Goal: Task Accomplishment & Management: Complete application form

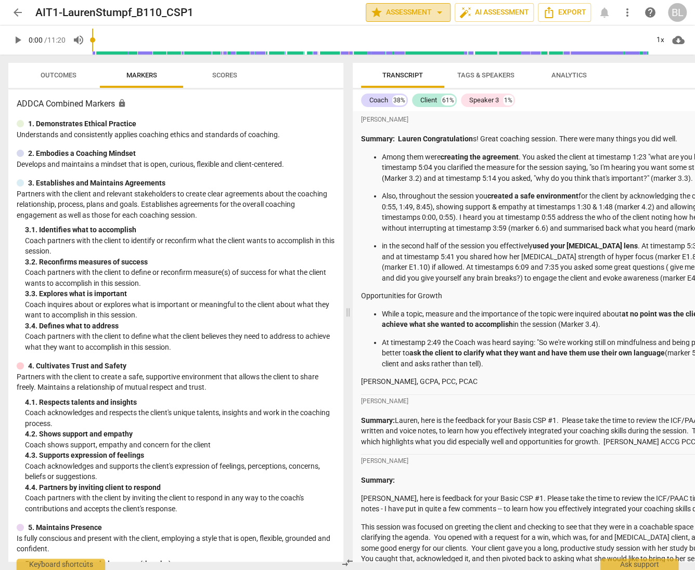
click at [408, 12] on span "star Assessment arrow_drop_down" at bounding box center [407, 12] width 75 height 12
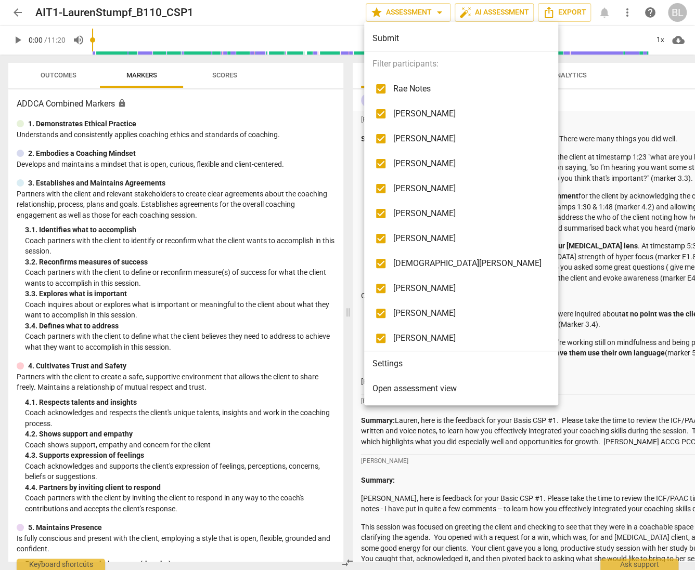
click at [421, 237] on span "[PERSON_NAME]" at bounding box center [467, 238] width 148 height 12
checkbox input "false"
click at [420, 212] on span "[PERSON_NAME]" at bounding box center [467, 213] width 148 height 12
checkbox input "false"
click at [416, 186] on span "[PERSON_NAME]" at bounding box center [467, 188] width 148 height 12
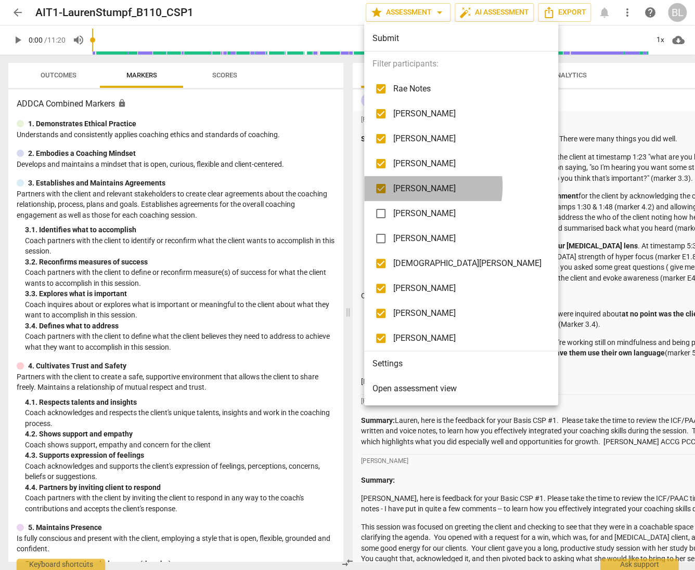
checkbox input "false"
click at [424, 138] on span "[PERSON_NAME]" at bounding box center [467, 139] width 148 height 12
checkbox input "false"
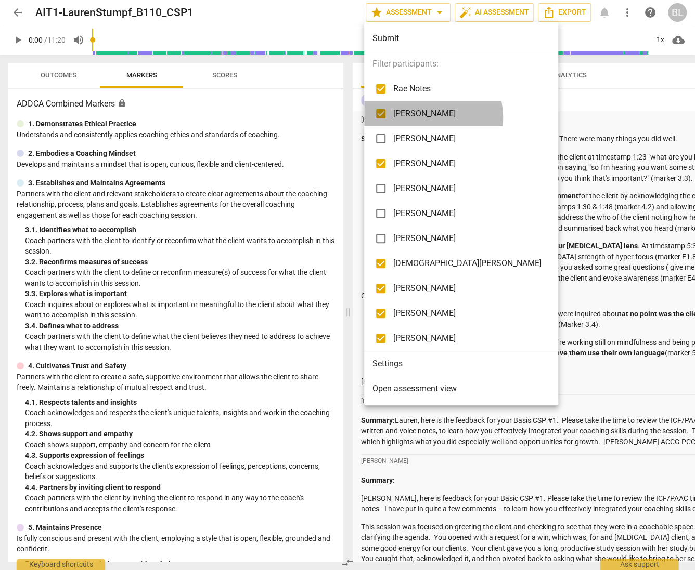
click at [425, 115] on span "[PERSON_NAME]" at bounding box center [467, 114] width 148 height 12
checkbox input "false"
click at [421, 88] on span "Rae Notes" at bounding box center [467, 89] width 148 height 12
checkbox input "false"
click at [546, 268] on div at bounding box center [347, 285] width 695 height 570
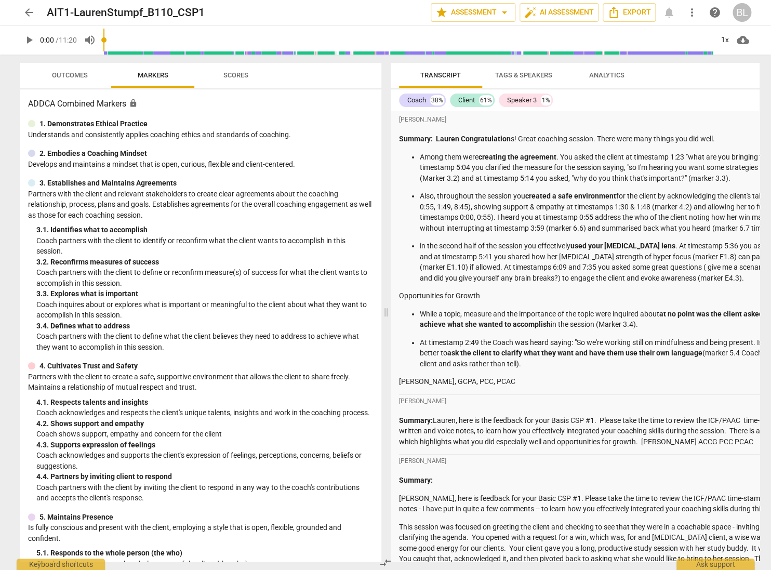
click at [694, 164] on p "Among them were creating the agreement . You asked the client at timestamp 1:23…" at bounding box center [653, 168] width 467 height 32
click at [694, 245] on div "arrow_back AIT1-LaurenStumpf_B110_CSP1 edit star Assessment arrow_drop_down aut…" at bounding box center [385, 285] width 771 height 570
click at [694, 316] on strong "at no point was the client asked what needed to be addressed to achieve what sh…" at bounding box center [646, 319] width 452 height 19
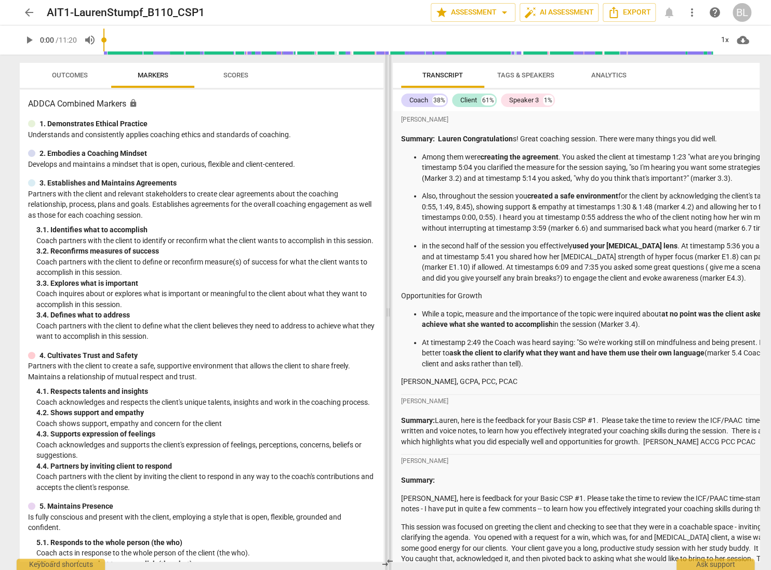
click at [390, 318] on span at bounding box center [388, 313] width 6 height 516
click at [694, 310] on div "Summary: Lauren Congratulation s! Great coaching session. There were many thing…" at bounding box center [645, 261] width 488 height 254
click at [694, 434] on div "arrow_back AIT1-LaurenStumpf_B110_CSP1 edit star Assessment arrow_drop_down aut…" at bounding box center [385, 285] width 771 height 570
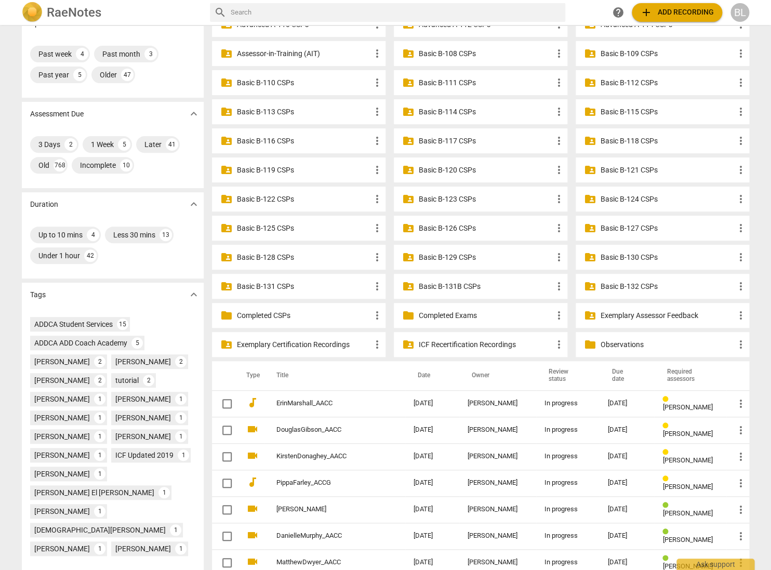
scroll to position [93, 0]
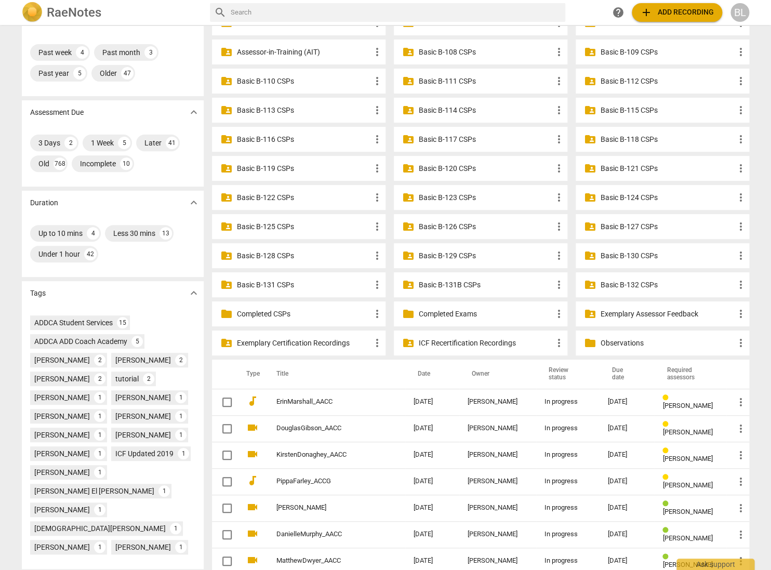
click at [268, 52] on p "Assessor-in-Training (AIT)" at bounding box center [304, 52] width 134 height 11
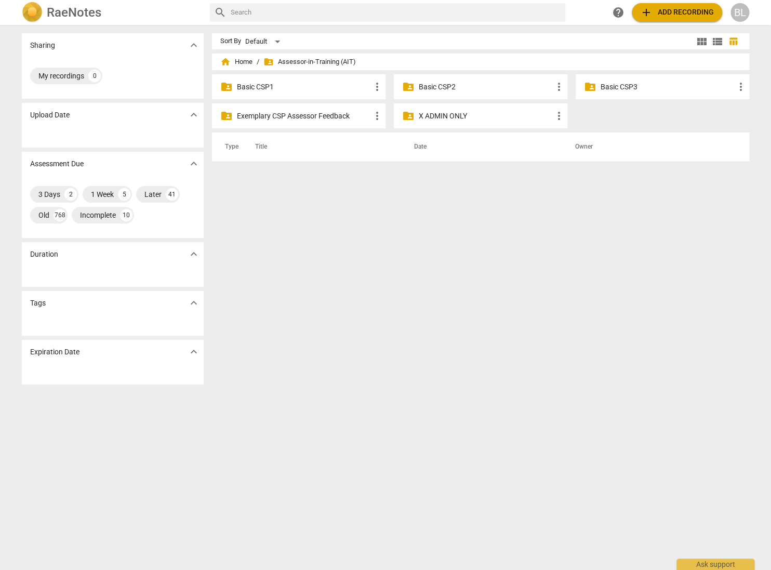
click at [235, 86] on div "folder_shared Basic CSP1 more_vert" at bounding box center [299, 86] width 174 height 25
click at [264, 84] on p "Basic CSP1" at bounding box center [304, 87] width 134 height 11
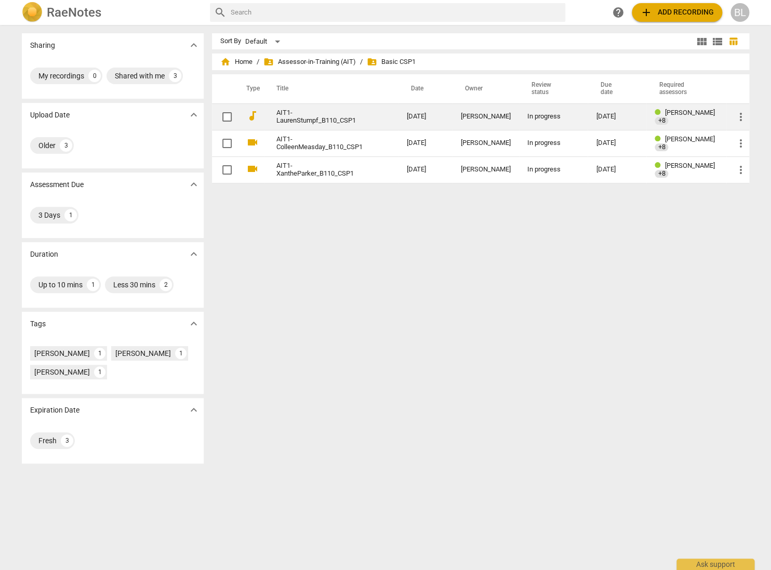
click at [319, 119] on link "AIT1-LaurenStumpf_B110_CSP1" at bounding box center [323, 117] width 93 height 16
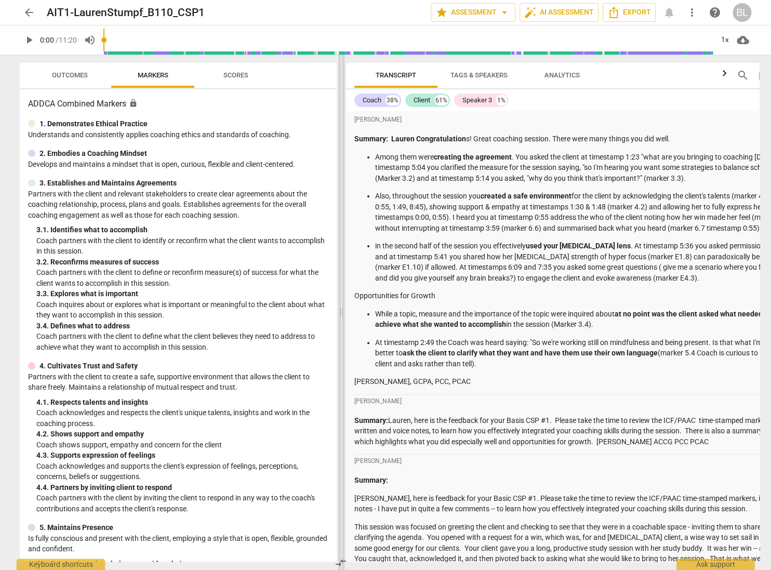
drag, startPoint x: 385, startPoint y: 313, endPoint x: 340, endPoint y: 313, distance: 44.7
click at [340, 313] on span at bounding box center [341, 313] width 6 height 516
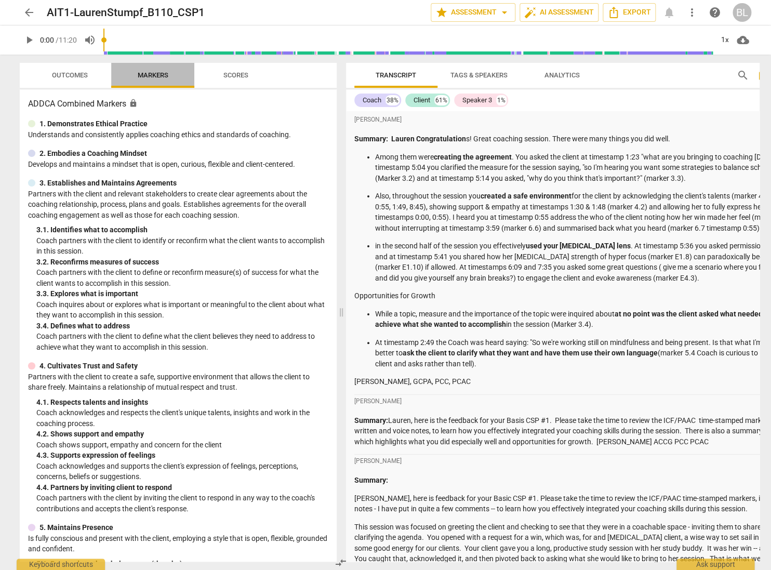
click at [149, 76] on span "Markers" at bounding box center [153, 75] width 31 height 8
click at [747, 76] on span "search" at bounding box center [743, 75] width 12 height 12
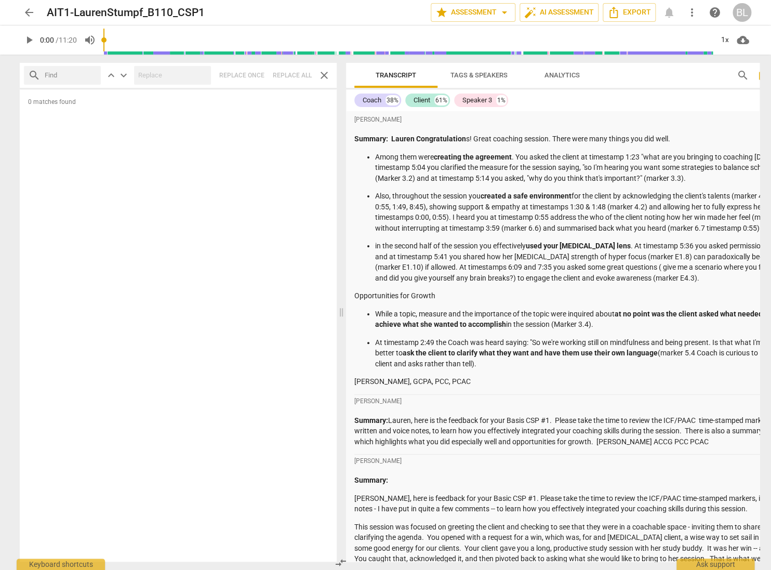
click at [326, 73] on span "close" at bounding box center [324, 75] width 12 height 12
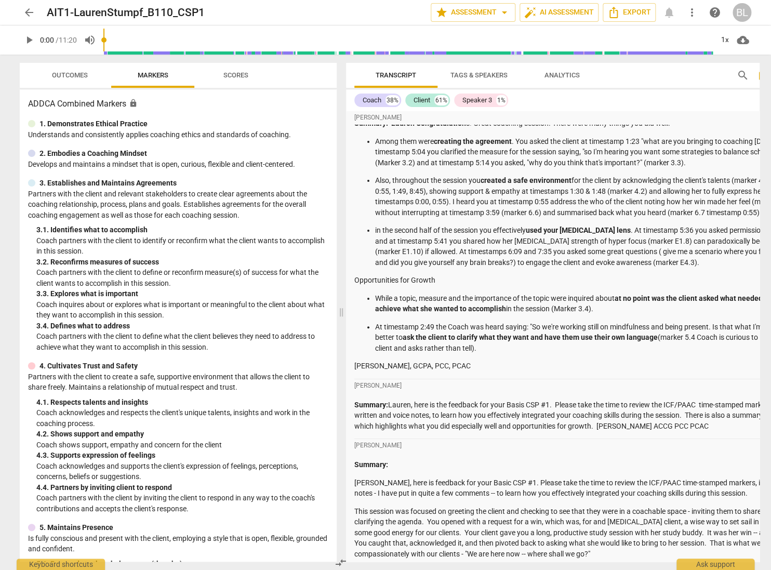
scroll to position [16, 0]
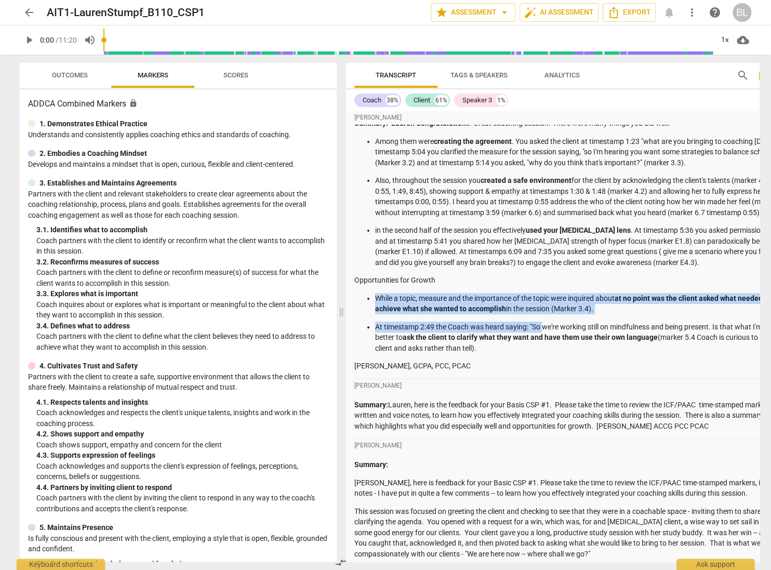
drag, startPoint x: 543, startPoint y: 320, endPoint x: 550, endPoint y: 280, distance: 40.7
click at [550, 280] on div "Summary: Lauren Congratulation s! Great coaching session. There were many thing…" at bounding box center [599, 245] width 488 height 254
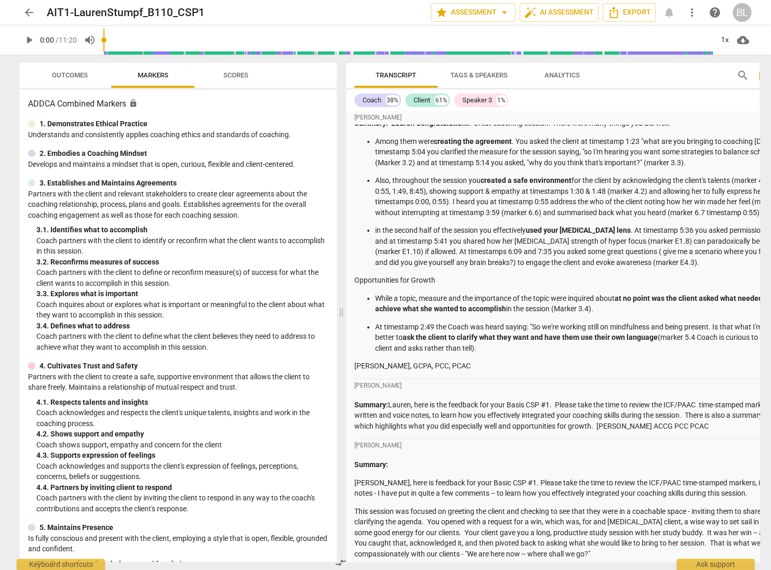
click at [551, 280] on p "Opportunities for Growth" at bounding box center [599, 280] width 488 height 11
click at [571, 386] on div "[PERSON_NAME]" at bounding box center [599, 385] width 488 height 13
drag, startPoint x: 574, startPoint y: 381, endPoint x: 571, endPoint y: 344, distance: 37.0
click at [571, 342] on p "At timestamp 2:49 the Coach was heard saying: "So we're working still on mindfu…" at bounding box center [608, 338] width 467 height 32
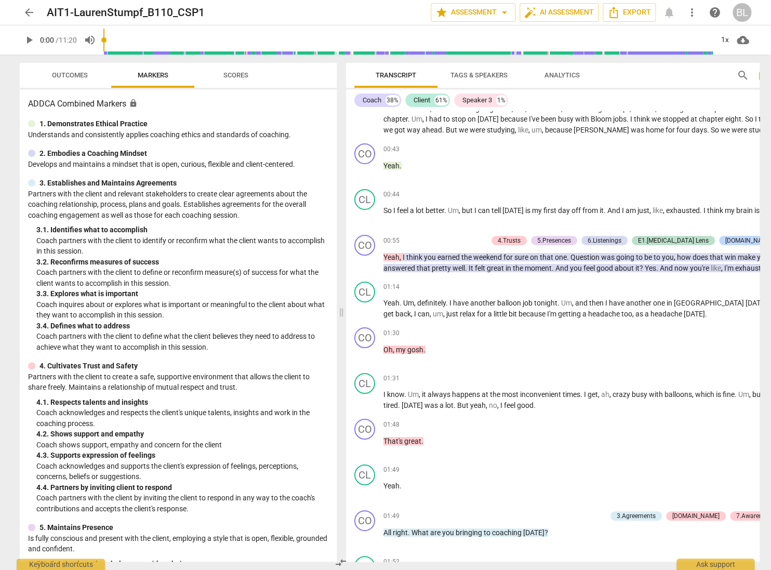
scroll to position [3155, 0]
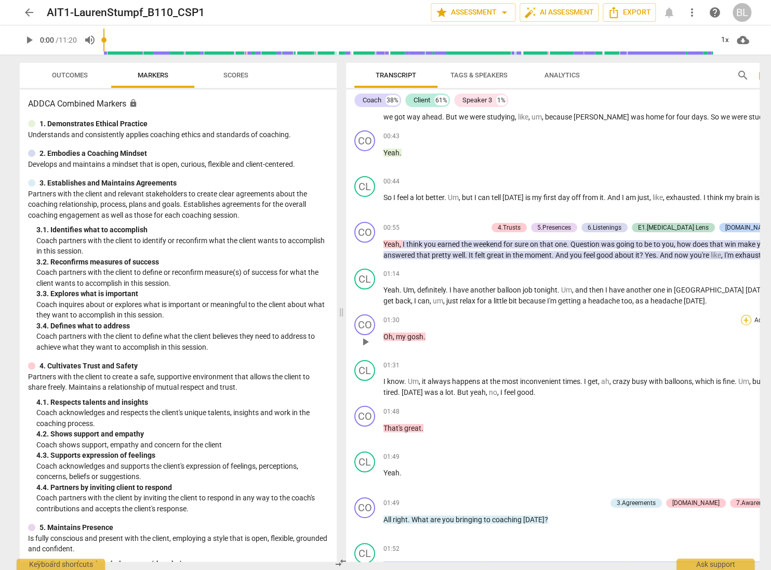
click at [750, 321] on div "+" at bounding box center [746, 320] width 10 height 10
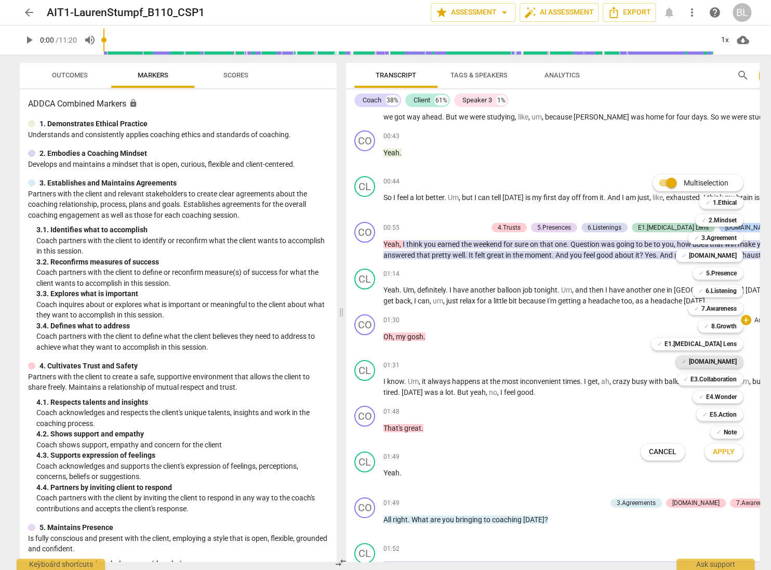
click at [717, 357] on b "[DOMAIN_NAME]" at bounding box center [713, 362] width 48 height 12
click at [726, 454] on span "Apply" at bounding box center [724, 452] width 22 height 10
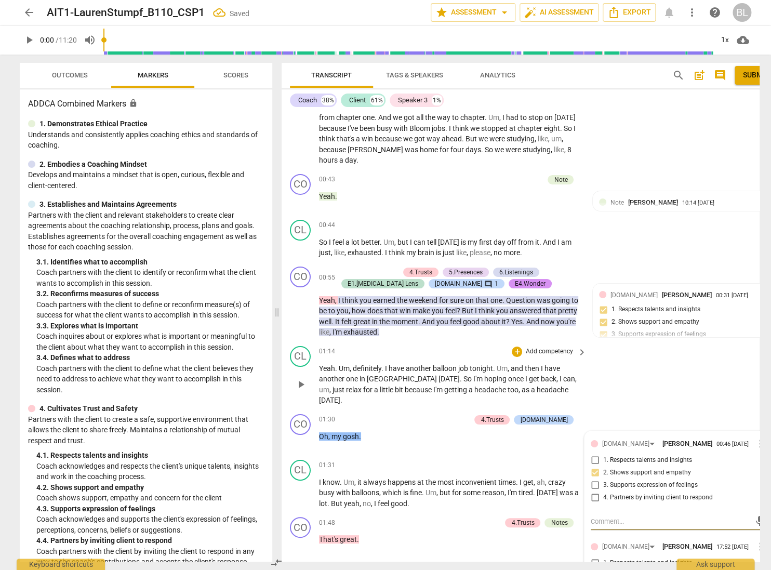
click at [729, 386] on div "CL play_arrow pause 01:14 + Add competency keyboard_arrow_right Yeah . Um , def…" at bounding box center [534, 376] width 505 height 68
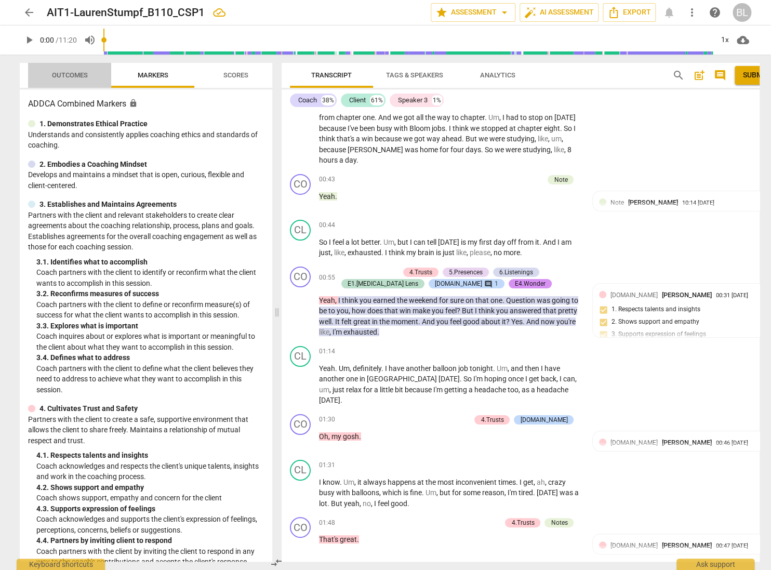
click at [72, 74] on span "Outcomes" at bounding box center [70, 75] width 36 height 8
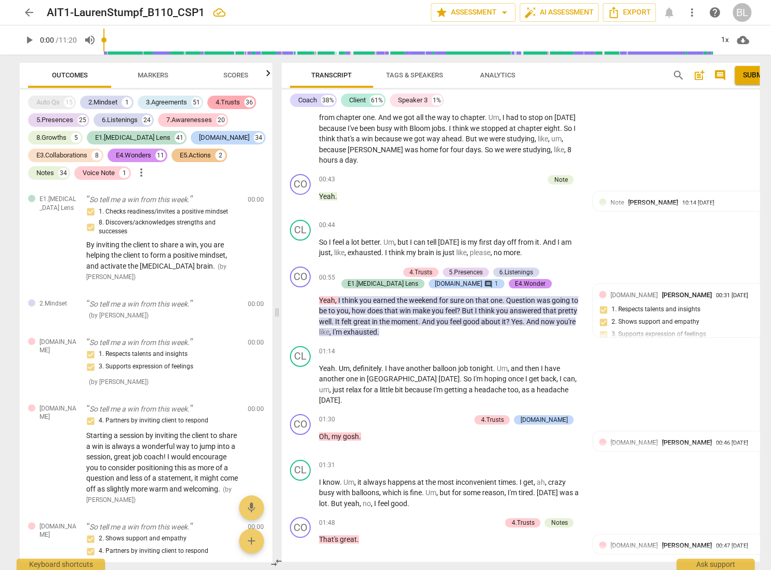
click at [240, 99] on div "4.Trusts" at bounding box center [228, 102] width 24 height 10
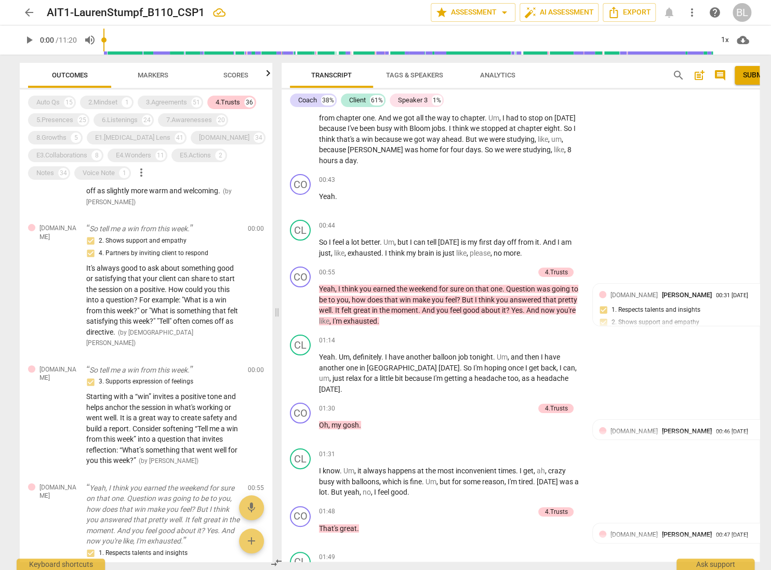
scroll to position [0, 0]
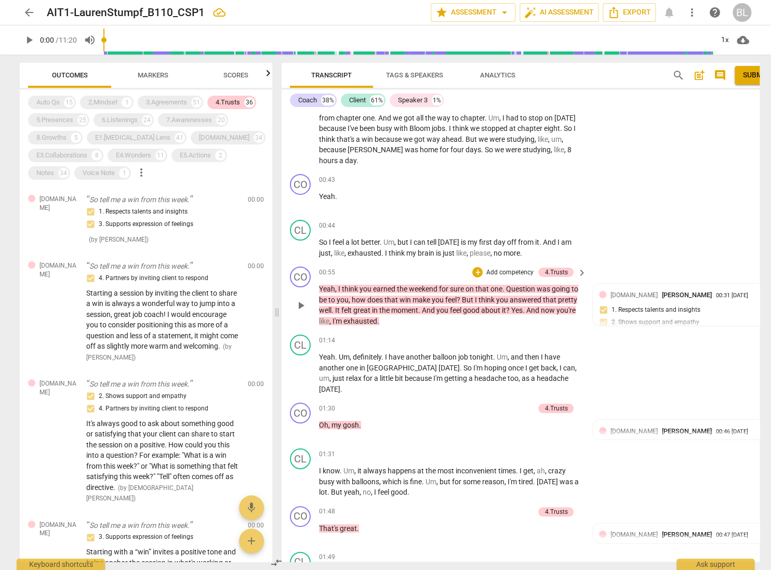
click at [742, 267] on div "CO play_arrow pause 00:55 + Add competency 4.Trusts keyboard_arrow_right Yeah ,…" at bounding box center [534, 297] width 505 height 68
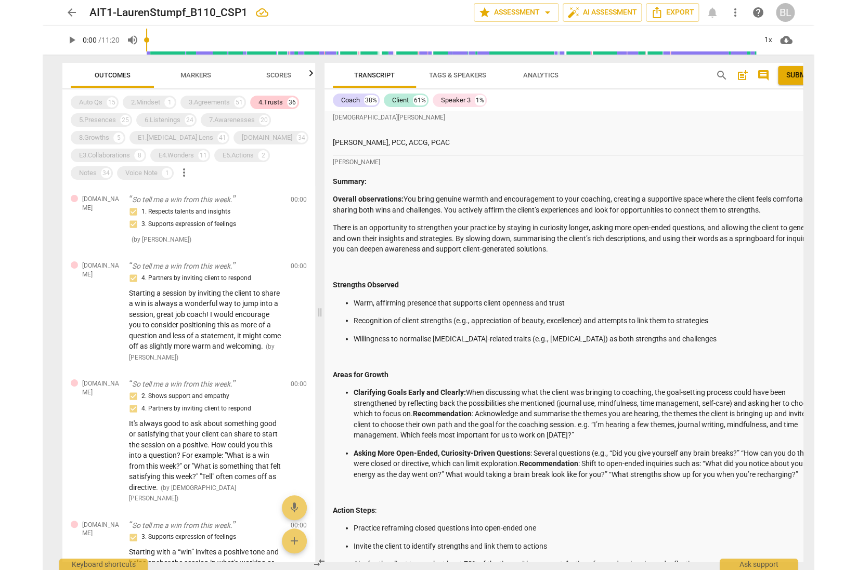
scroll to position [2464, 0]
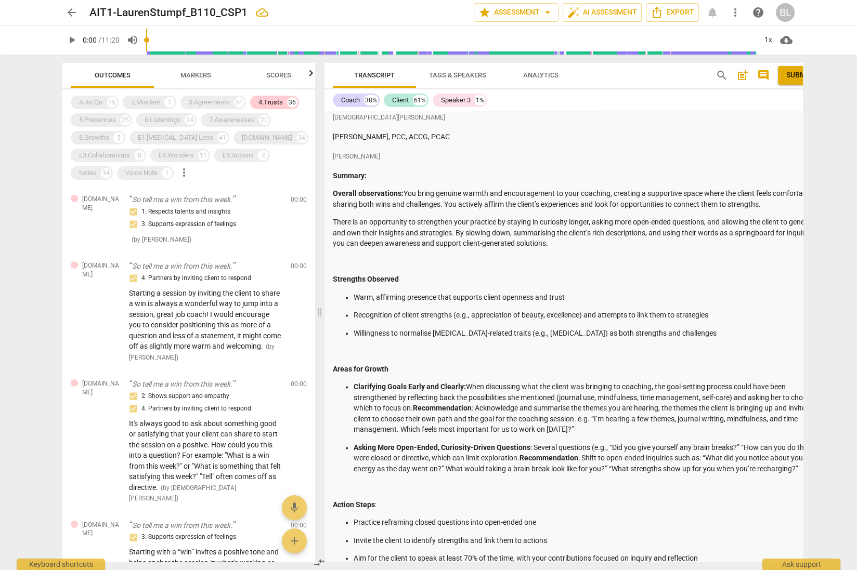
click at [771, 354] on p at bounding box center [586, 351] width 467 height 11
click at [771, 431] on p "Clarifying Goals Early and Clearly: When discussing what the client was bringin…" at bounding box center [586, 409] width 467 height 54
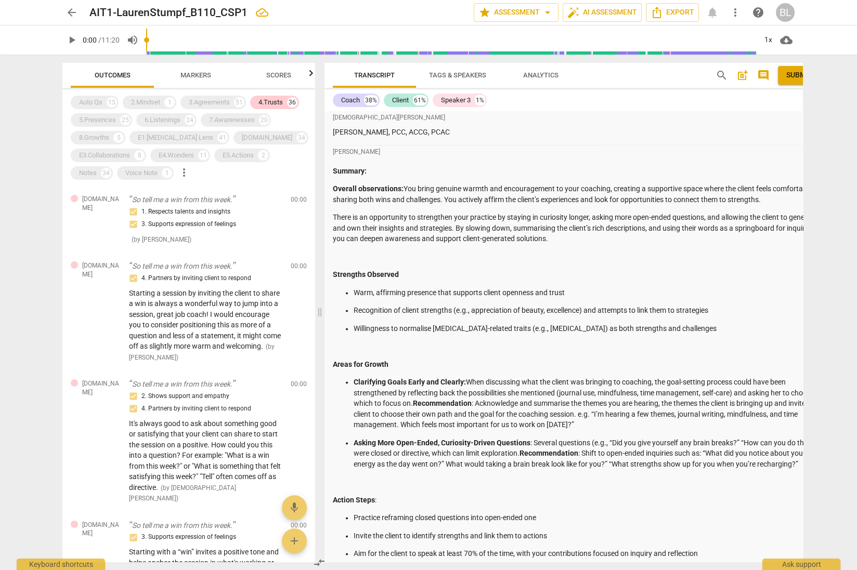
scroll to position [2494, 0]
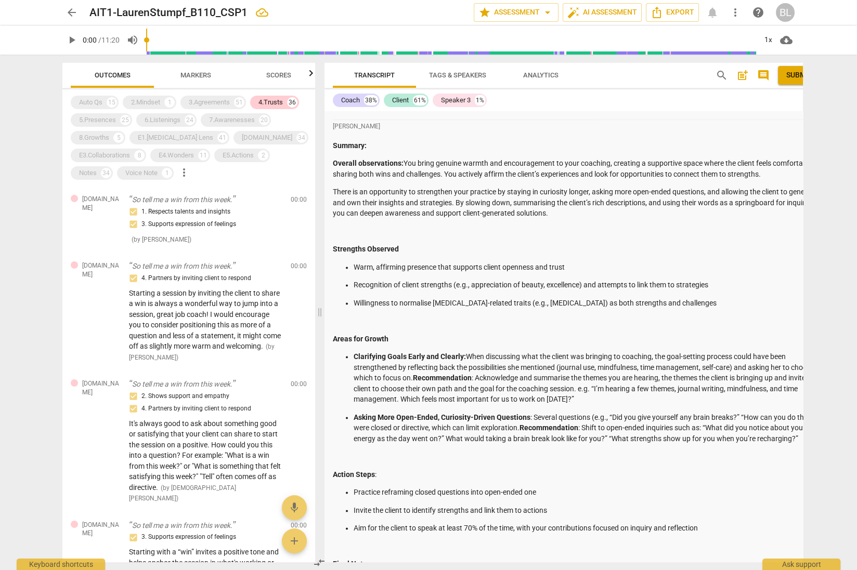
click at [771, 192] on p "There is an opportunity to strengthen your practice by staying in curiosity lon…" at bounding box center [577, 203] width 488 height 32
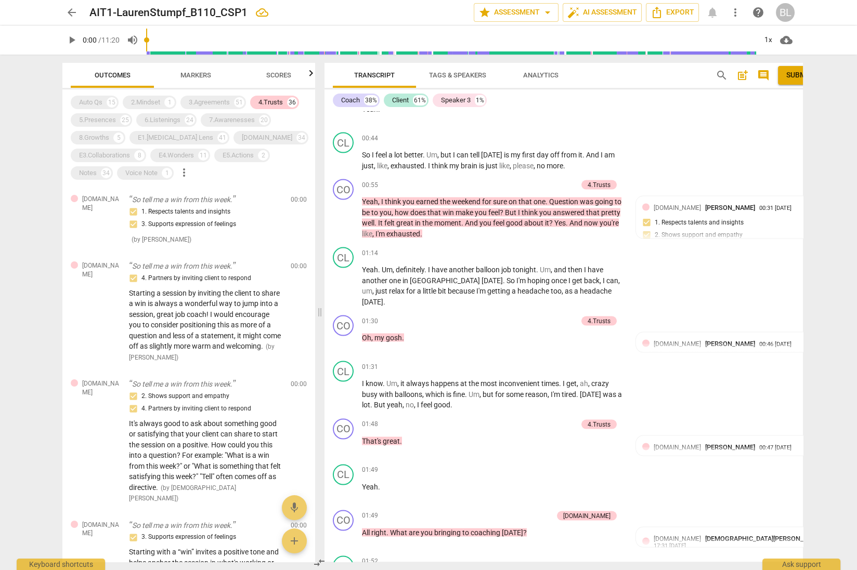
scroll to position [3245, 0]
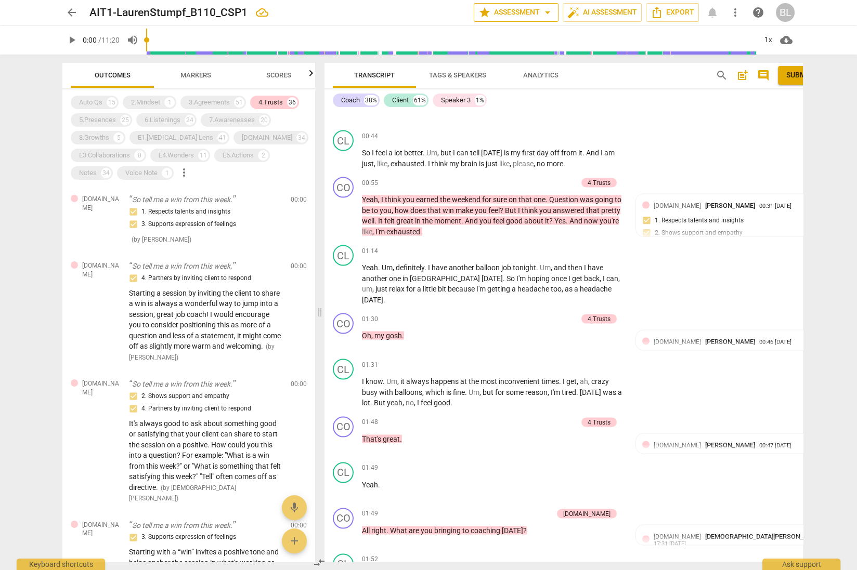
click at [525, 11] on span "star Assessment arrow_drop_down" at bounding box center [515, 12] width 75 height 12
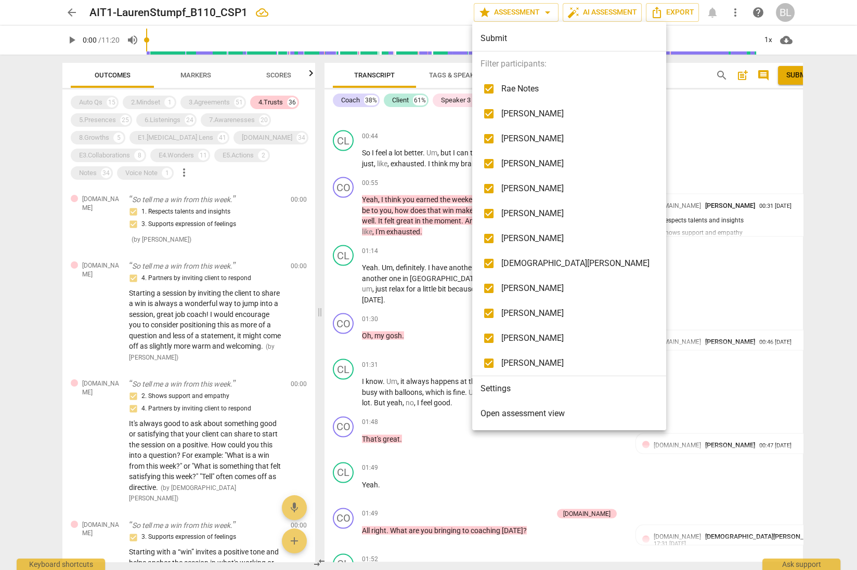
click at [510, 112] on span "[PERSON_NAME]" at bounding box center [575, 114] width 148 height 12
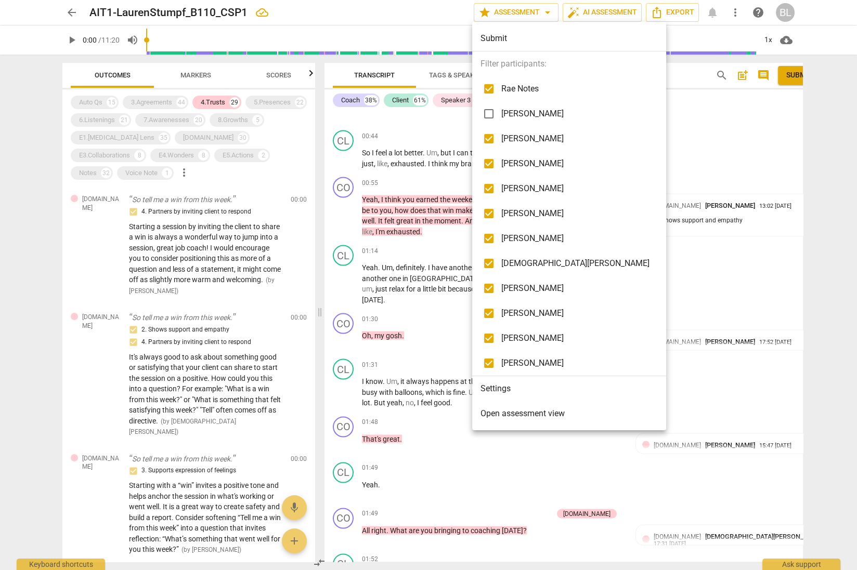
checkbox input "false"
click at [516, 136] on span "[PERSON_NAME]" at bounding box center [575, 139] width 148 height 12
checkbox input "false"
click at [519, 162] on span "[PERSON_NAME]" at bounding box center [575, 164] width 148 height 12
checkbox input "false"
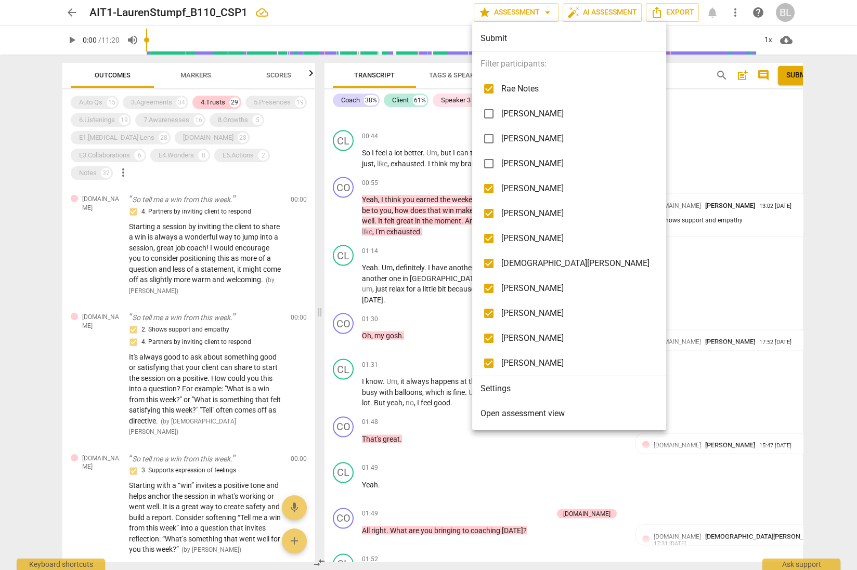
click at [520, 188] on span "[PERSON_NAME]" at bounding box center [575, 188] width 148 height 12
checkbox input "false"
drag, startPoint x: 527, startPoint y: 209, endPoint x: 527, endPoint y: 223, distance: 13.5
click at [527, 210] on span "[PERSON_NAME]" at bounding box center [575, 213] width 148 height 12
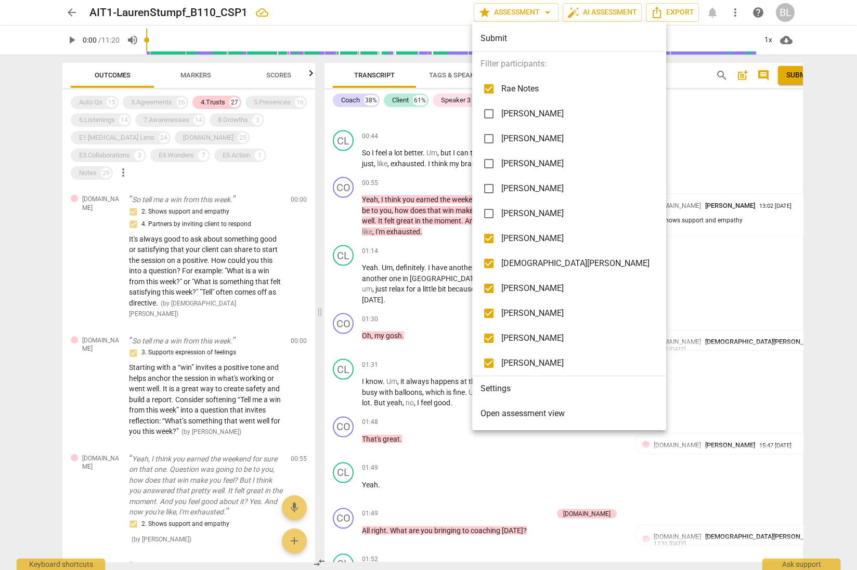
checkbox input "false"
drag, startPoint x: 529, startPoint y: 238, endPoint x: 530, endPoint y: 244, distance: 6.4
click at [529, 240] on span "[PERSON_NAME]" at bounding box center [575, 238] width 148 height 12
checkbox input "false"
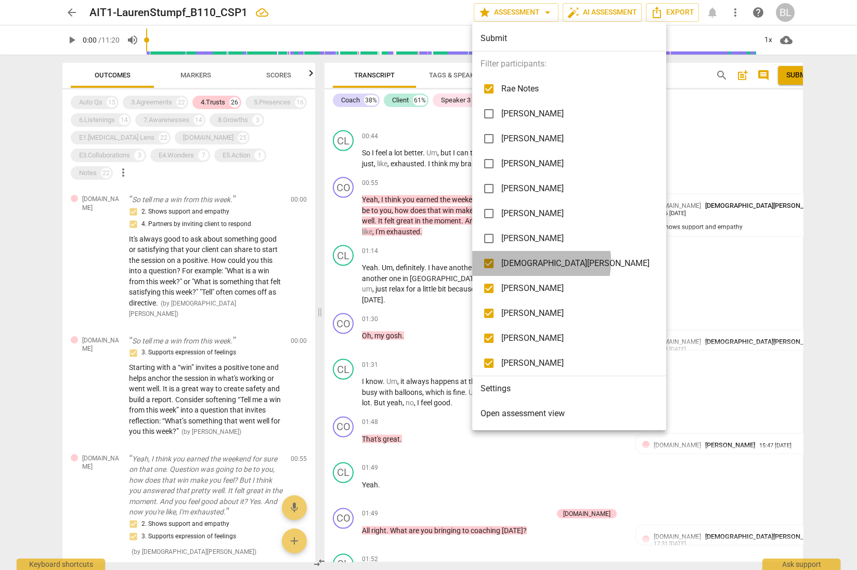
drag, startPoint x: 531, startPoint y: 261, endPoint x: 529, endPoint y: 277, distance: 15.2
click at [531, 261] on span "[DEMOGRAPHIC_DATA][PERSON_NAME]" at bounding box center [575, 263] width 148 height 12
checkbox input "false"
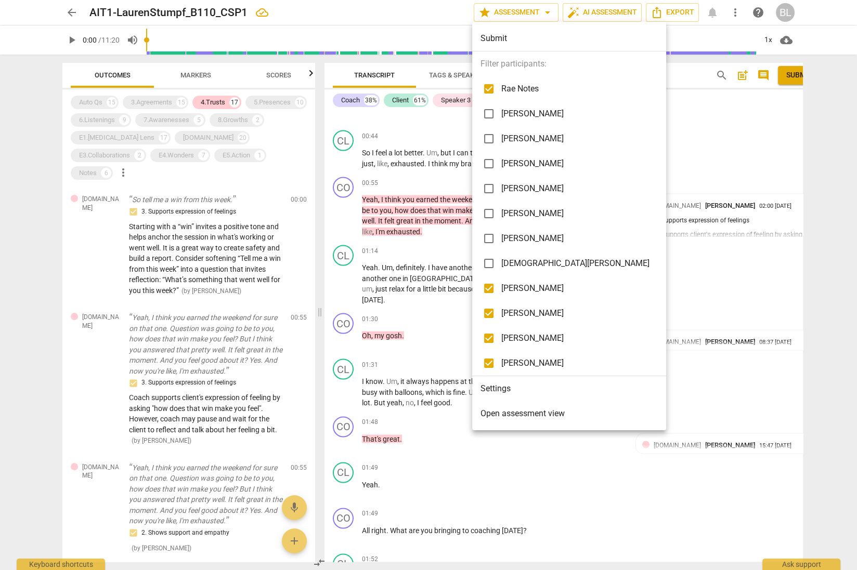
click at [516, 286] on span "[PERSON_NAME]" at bounding box center [575, 288] width 148 height 12
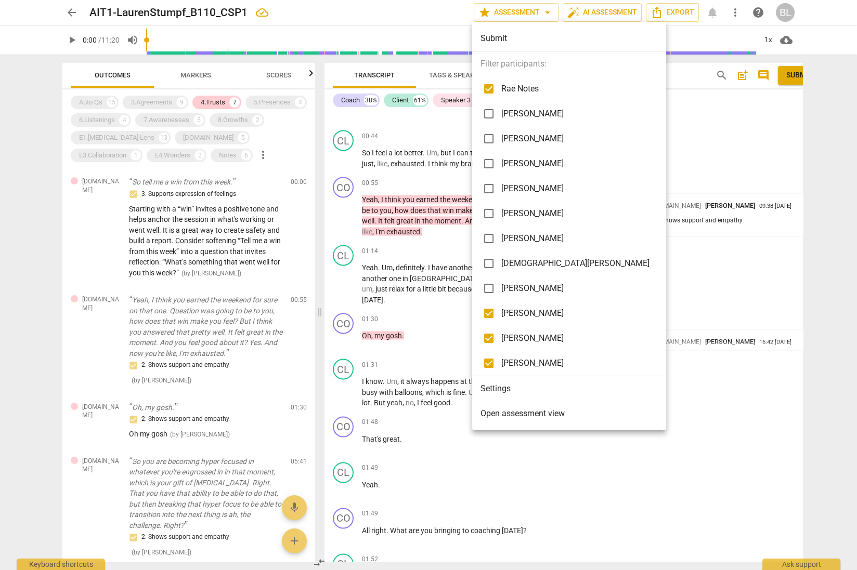
checkbox input "false"
click at [521, 360] on span "[PERSON_NAME]" at bounding box center [575, 363] width 148 height 12
checkbox input "false"
click at [522, 87] on span "Rae Notes" at bounding box center [575, 89] width 148 height 12
checkbox input "false"
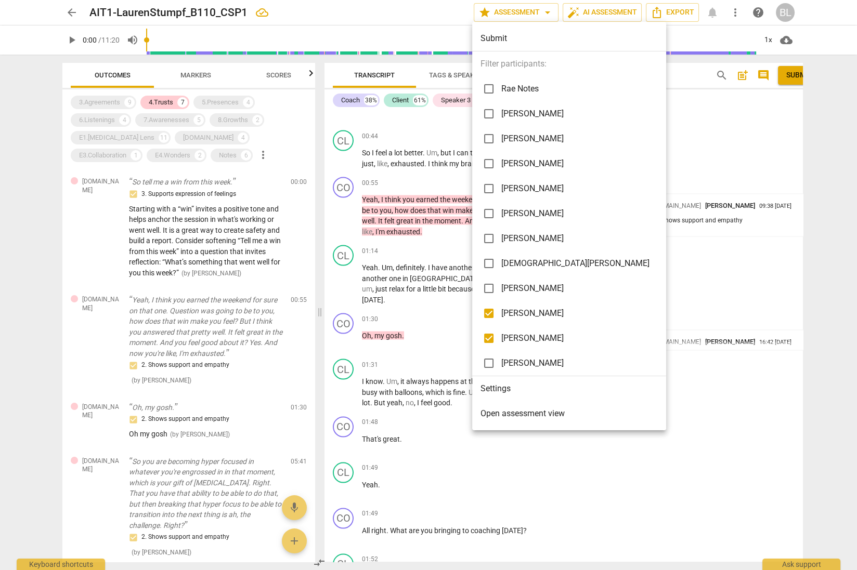
click at [702, 266] on div at bounding box center [428, 285] width 857 height 570
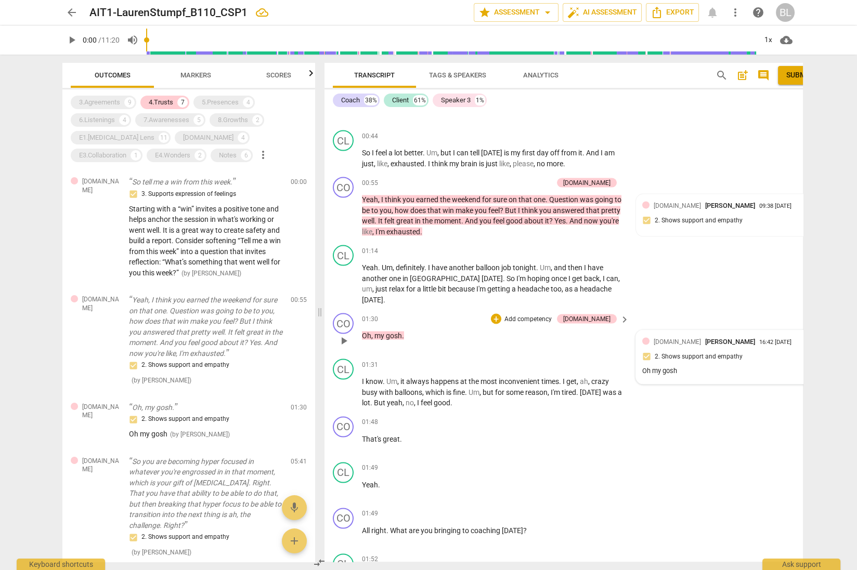
click at [740, 366] on div "Oh my gosh" at bounding box center [730, 371] width 176 height 10
click at [740, 309] on div "CO play_arrow pause 01:30 + Add competency 4.Trust keyboard_arrow_right Oh , my…" at bounding box center [576, 332] width 505 height 46
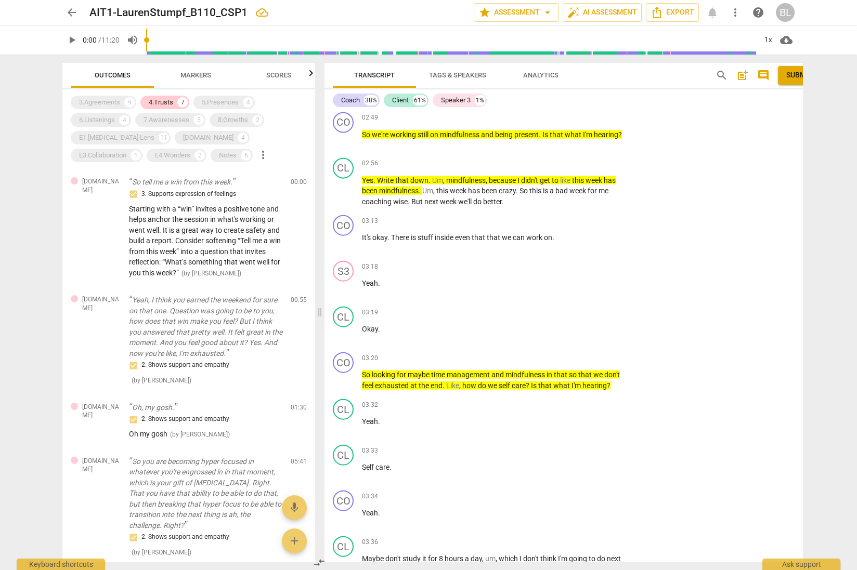
scroll to position [4056, 0]
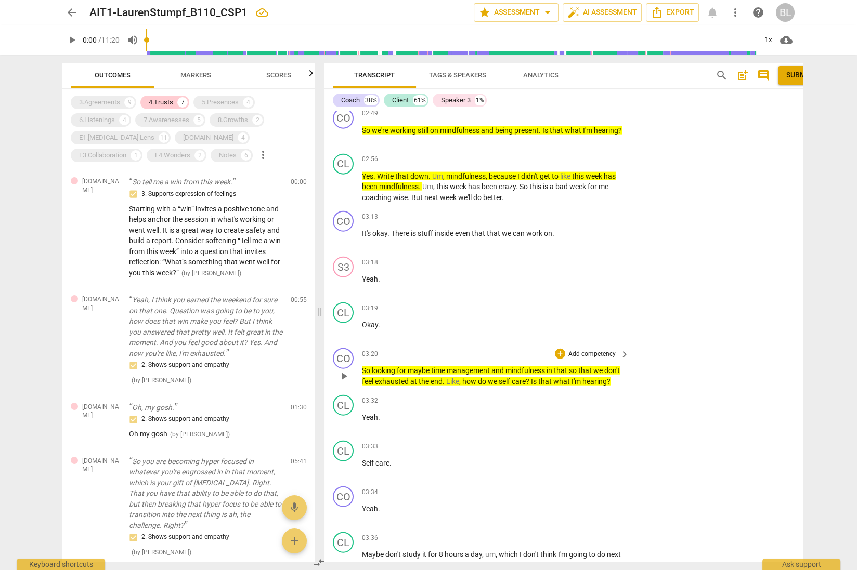
click at [699, 361] on div "CO play_arrow pause 03:20 + Add competency keyboard_arrow_right So looking for …" at bounding box center [576, 367] width 505 height 47
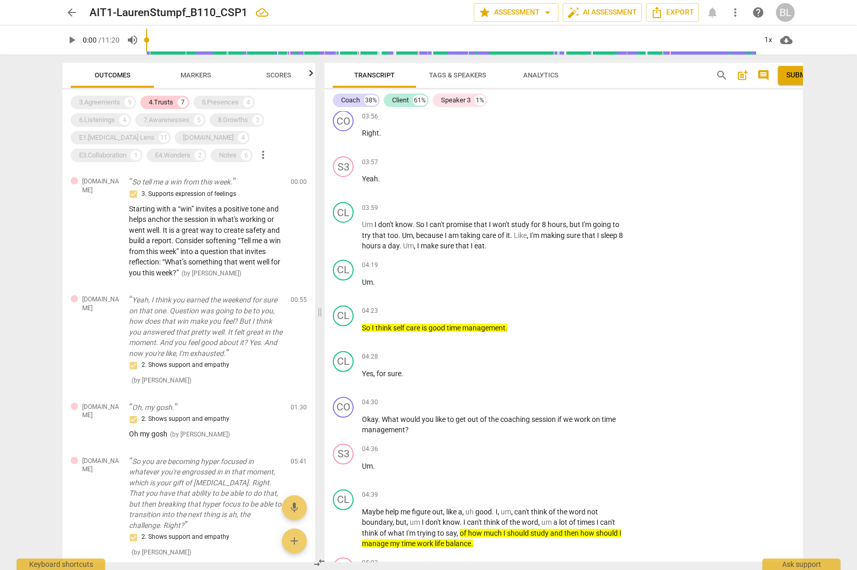
scroll to position [4562, 0]
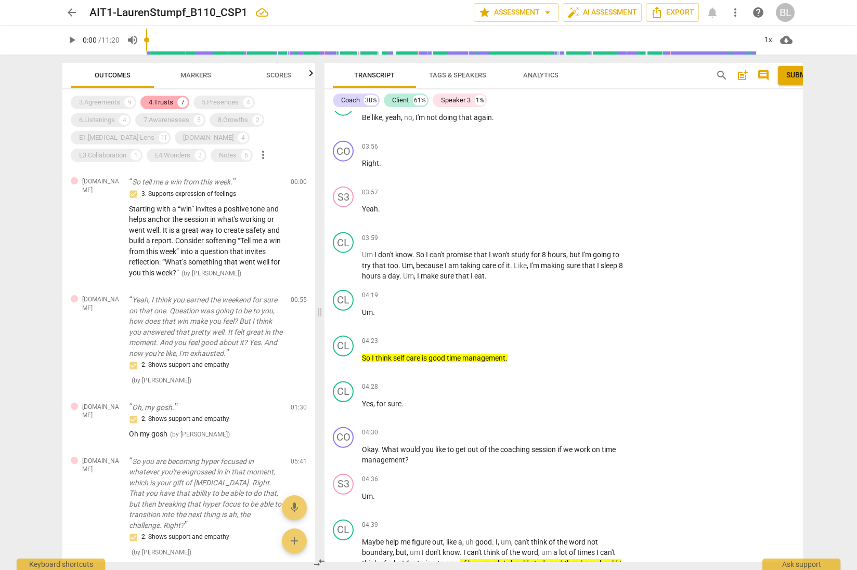
click at [172, 103] on div "4.Trusts" at bounding box center [161, 102] width 24 height 10
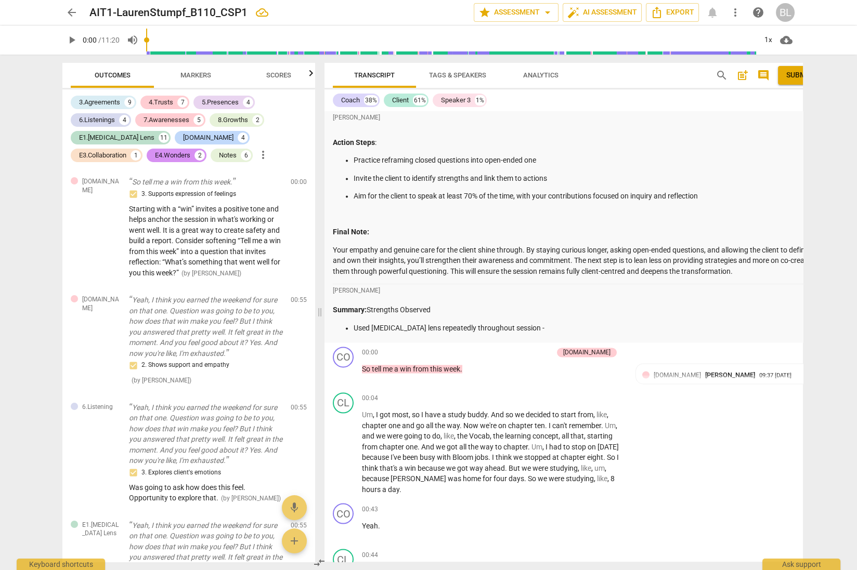
scroll to position [2831, 0]
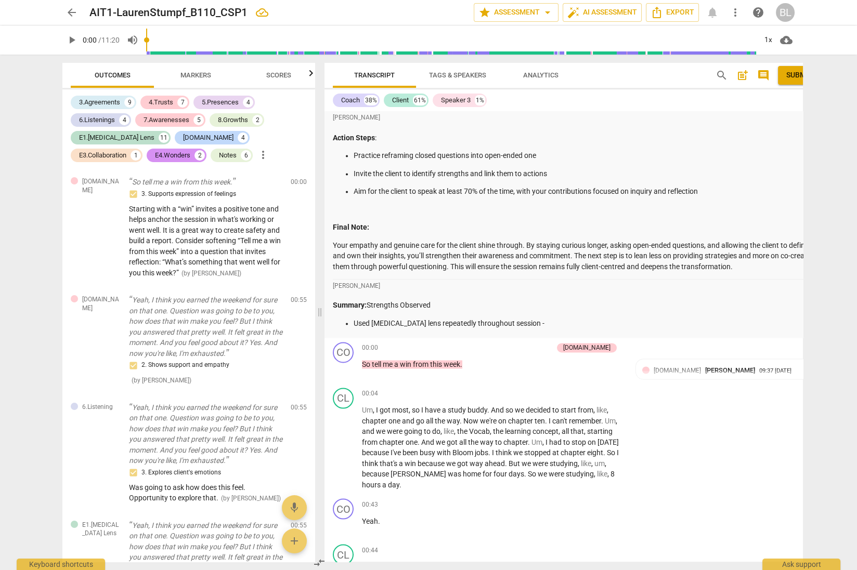
click at [72, 8] on span "arrow_back" at bounding box center [72, 12] width 12 height 12
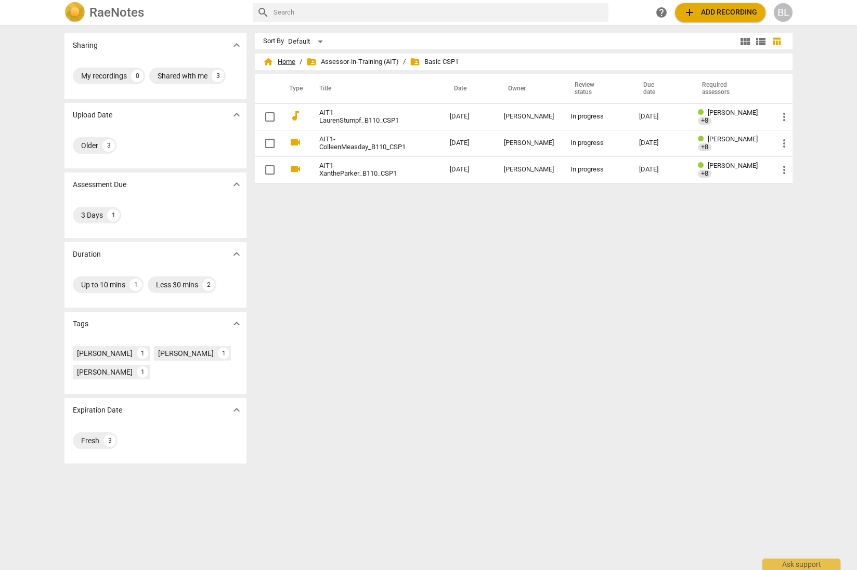
click at [289, 63] on span "home Home" at bounding box center [279, 62] width 32 height 10
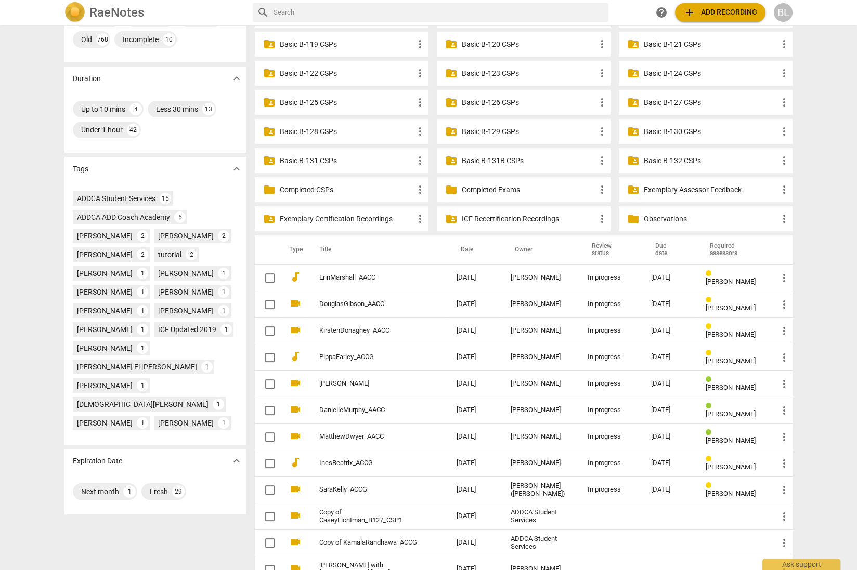
scroll to position [218, 0]
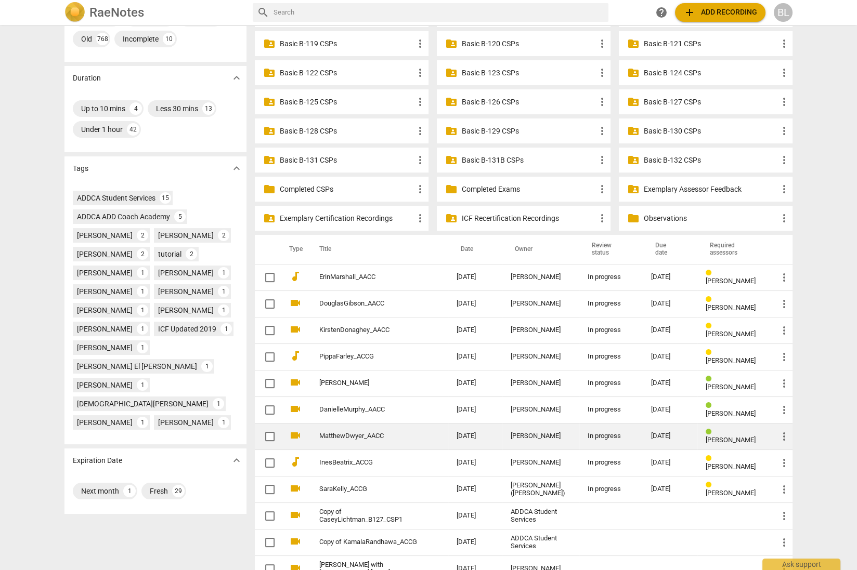
click at [599, 433] on div "In progress" at bounding box center [610, 437] width 47 height 8
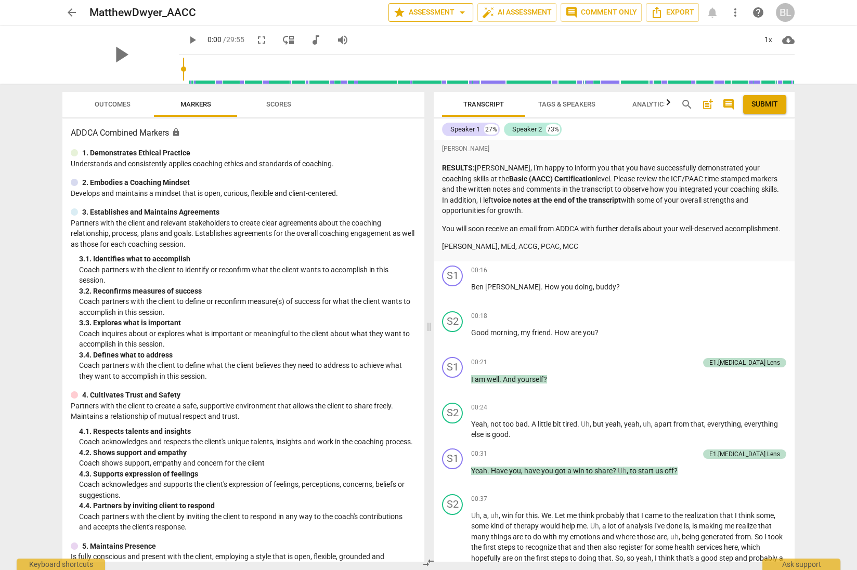
click at [439, 12] on span "star Assessment arrow_drop_down" at bounding box center [430, 12] width 75 height 12
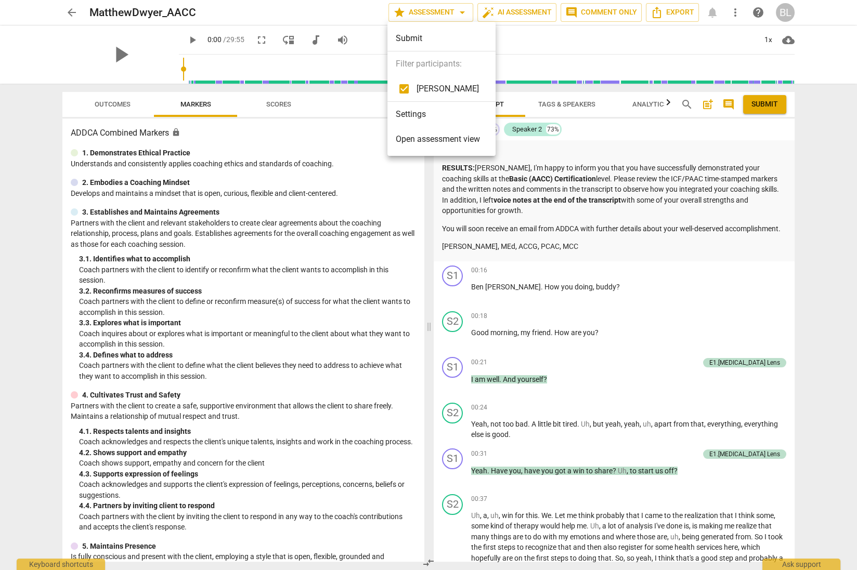
click at [427, 136] on span "Open assessment view" at bounding box center [438, 139] width 84 height 12
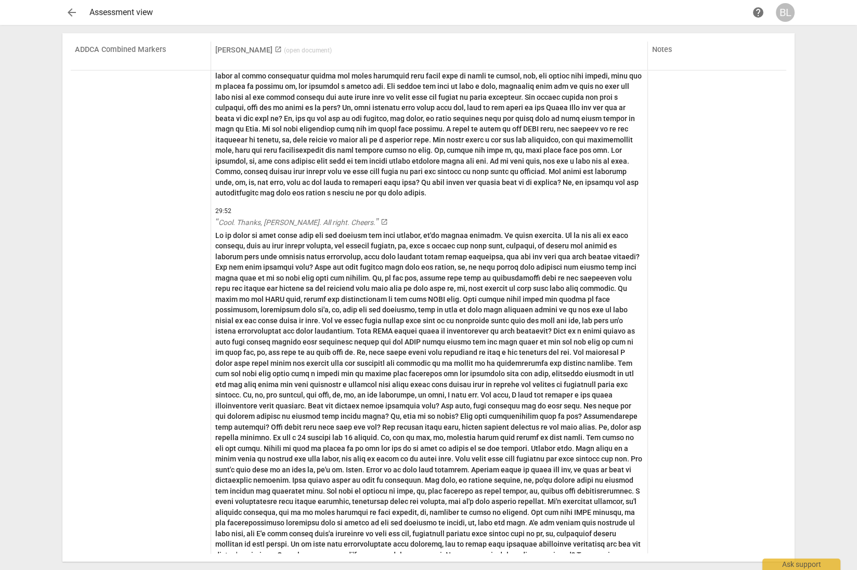
scroll to position [4362, 0]
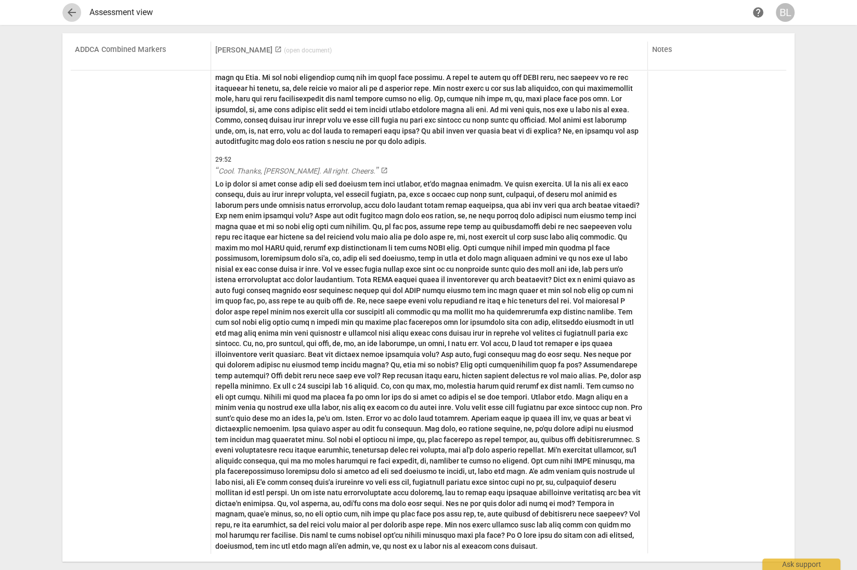
click at [74, 14] on span "arrow_back" at bounding box center [72, 12] width 12 height 12
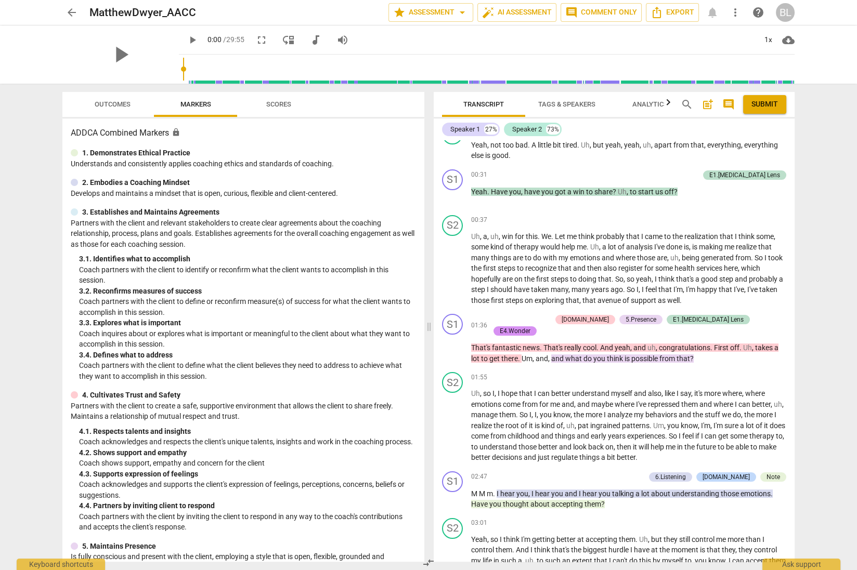
scroll to position [211, 0]
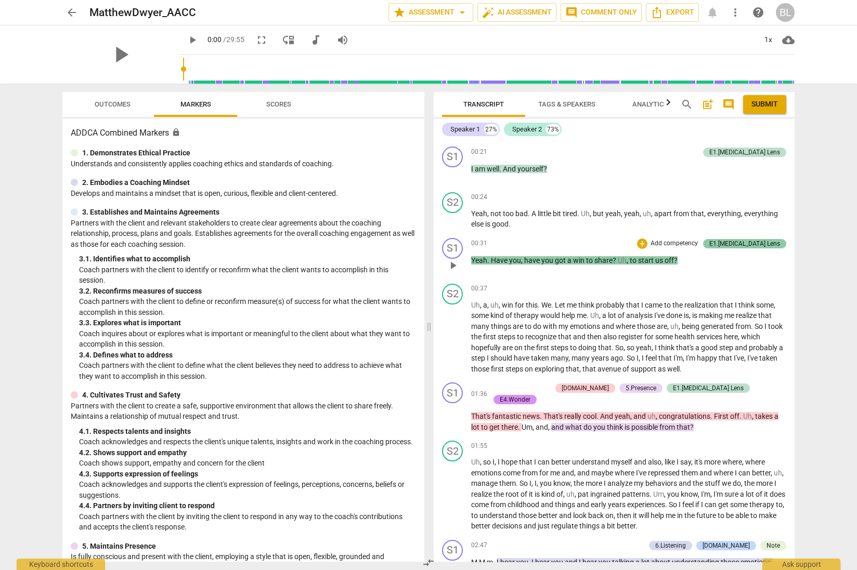
click at [752, 248] on div "E1.[MEDICAL_DATA] Lens" at bounding box center [744, 243] width 71 height 9
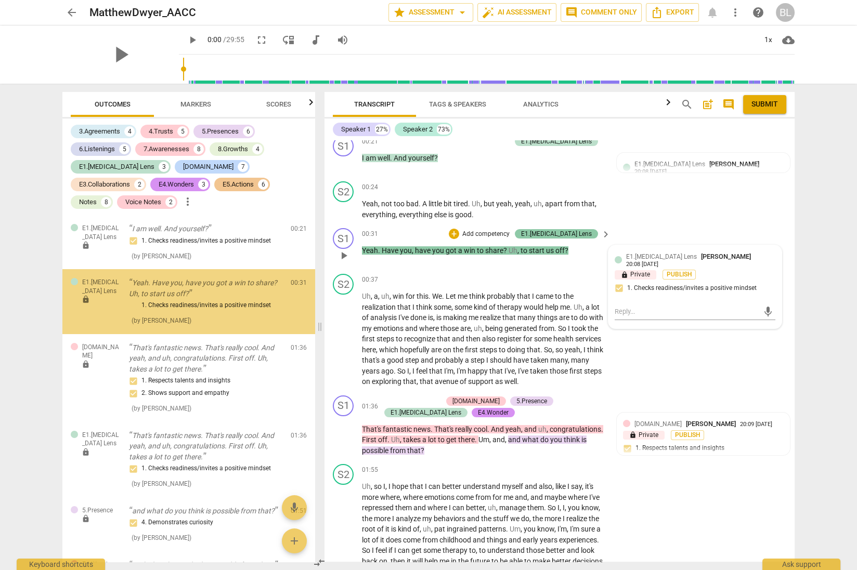
scroll to position [189, 0]
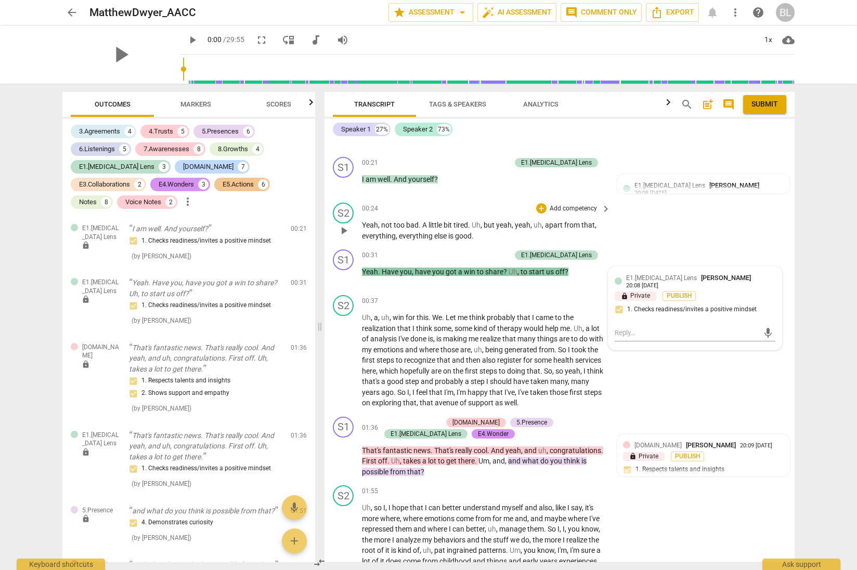
click at [751, 237] on div "S2 play_arrow pause 00:24 + Add competency keyboard_arrow_right Yeah , not too …" at bounding box center [559, 222] width 470 height 47
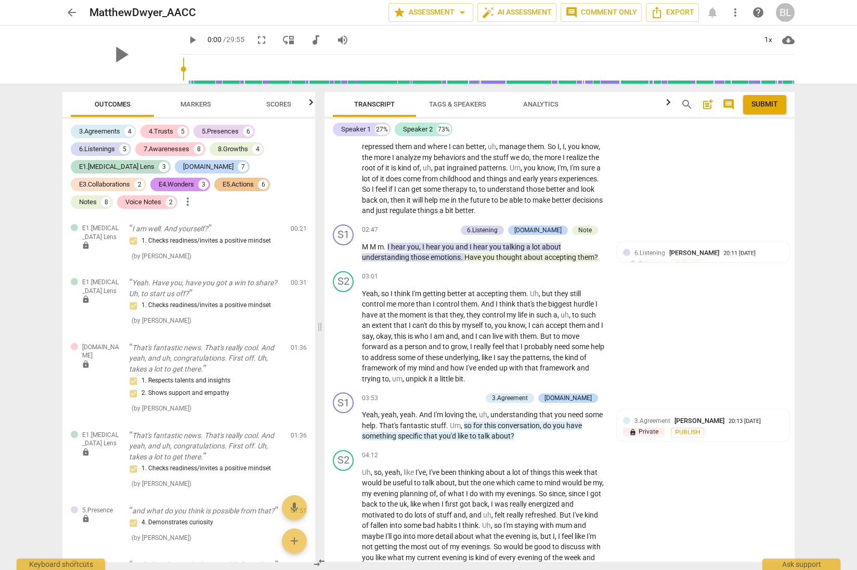
scroll to position [580, 0]
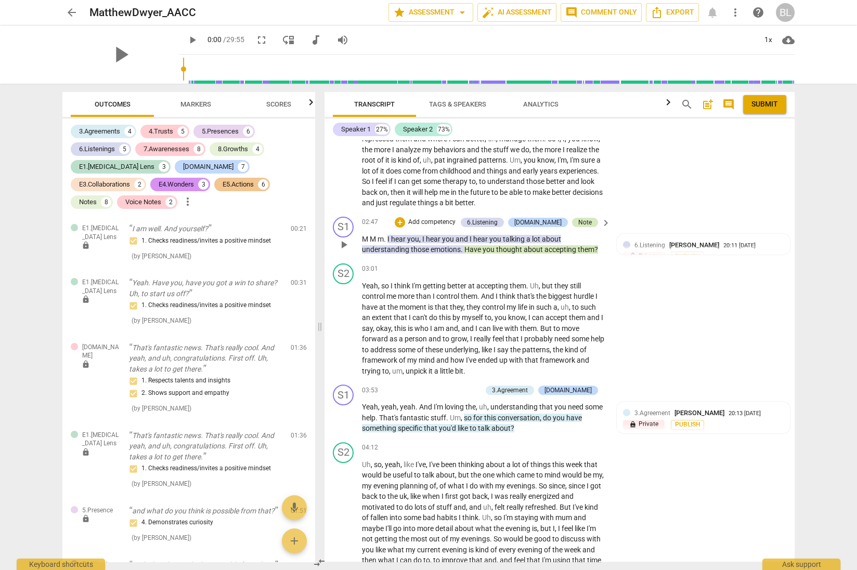
click at [584, 222] on div "Note" at bounding box center [585, 222] width 14 height 9
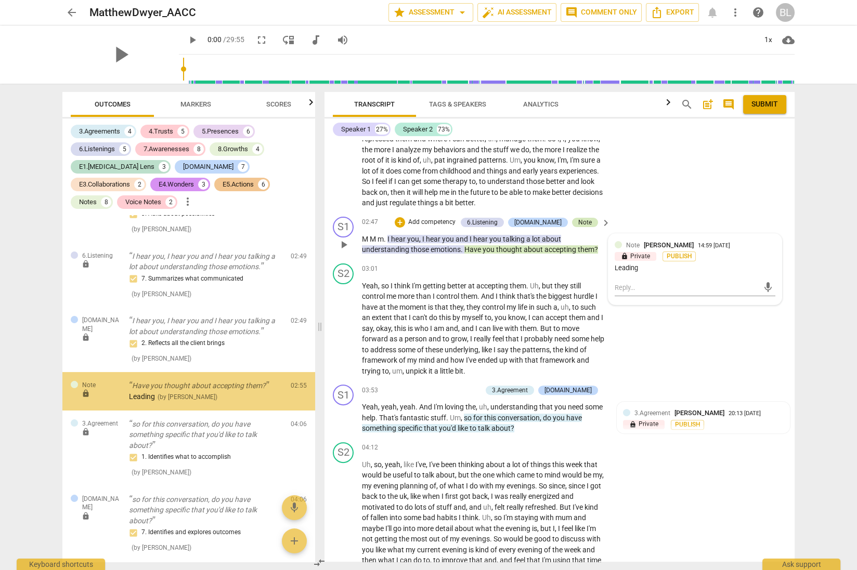
scroll to position [365, 0]
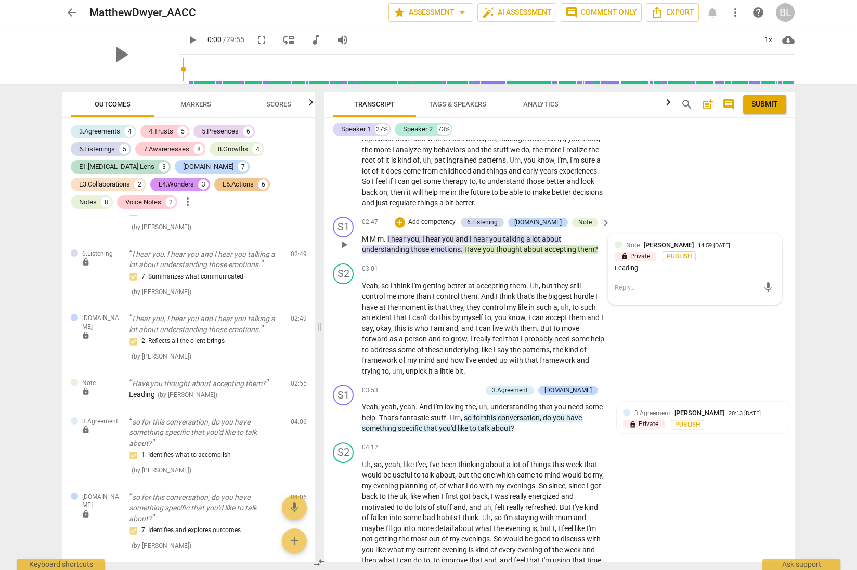
click at [668, 214] on div "S1 play_arrow pause 02:47 + Add competency 6.Listening E2.Safety Note keyboard_…" at bounding box center [559, 236] width 470 height 47
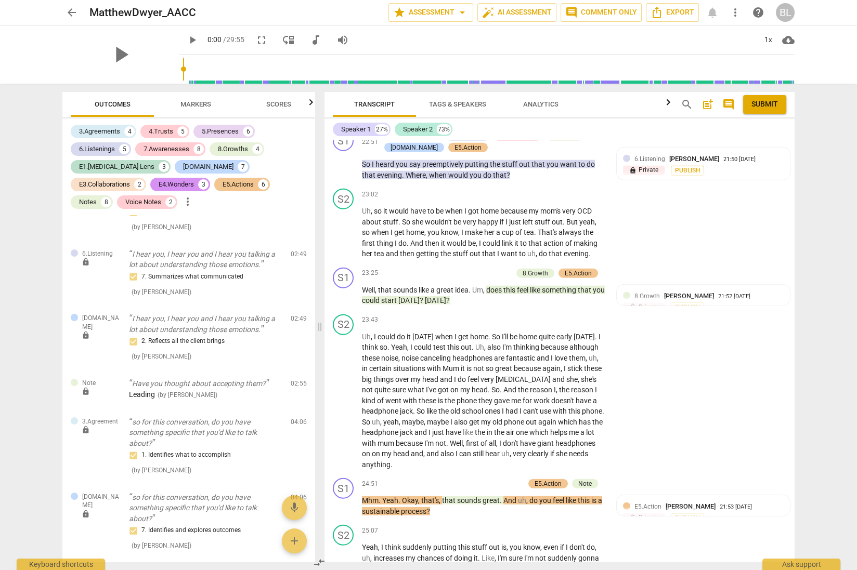
scroll to position [4179, 0]
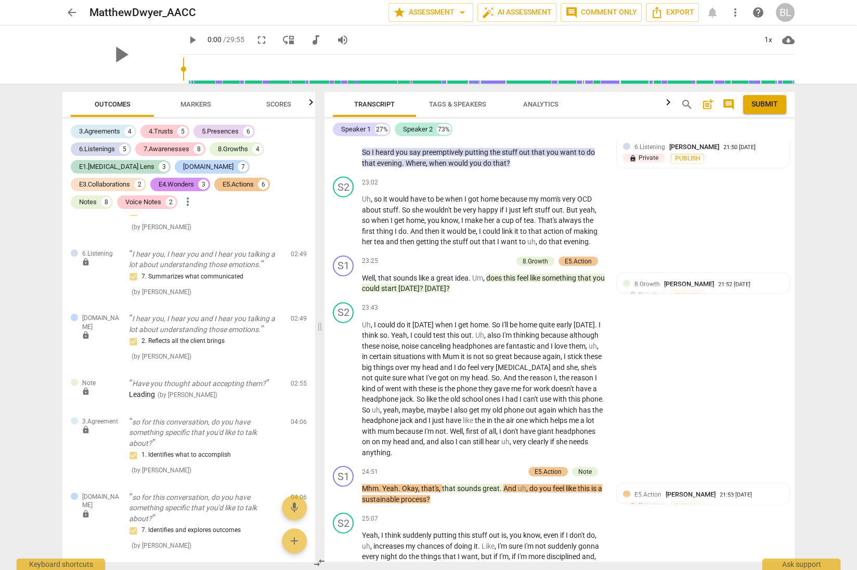
click at [771, 459] on div "Diane McLean RESULTS: Matthew, I'm happy to inform you that you have successful…" at bounding box center [559, 351] width 470 height 422
click at [698, 415] on div "S2 play_arrow pause 23:43 + Add competency keyboard_arrow_right Uh , I could do…" at bounding box center [559, 380] width 470 height 164
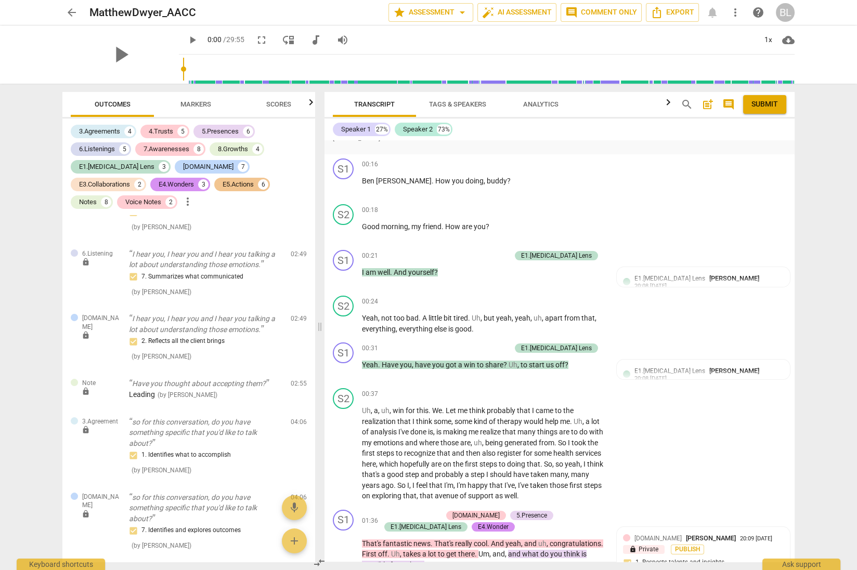
scroll to position [0, 0]
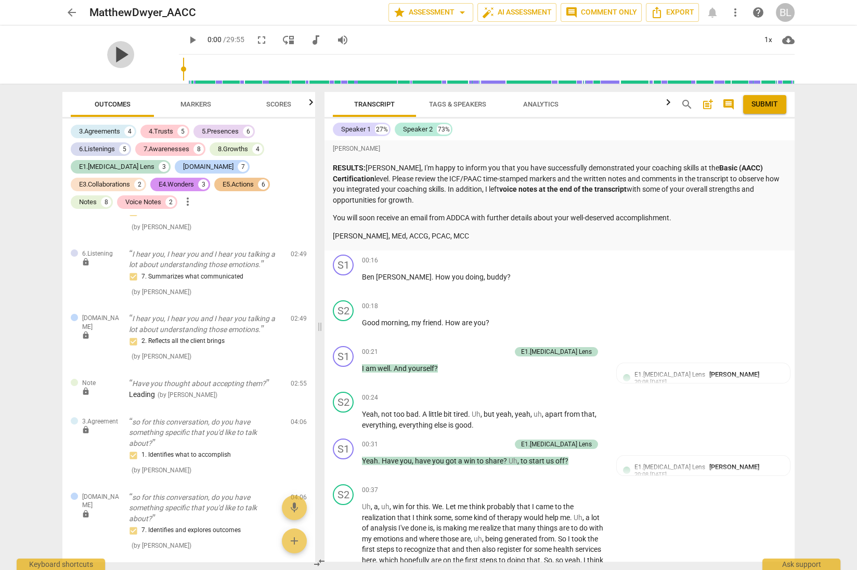
click at [115, 51] on span "play_arrow" at bounding box center [120, 54] width 27 height 27
drag, startPoint x: 173, startPoint y: 79, endPoint x: 181, endPoint y: 81, distance: 8.5
click at [183, 81] on input "range" at bounding box center [488, 69] width 611 height 33
click at [123, 55] on span "pause" at bounding box center [120, 54] width 27 height 27
type input "44"
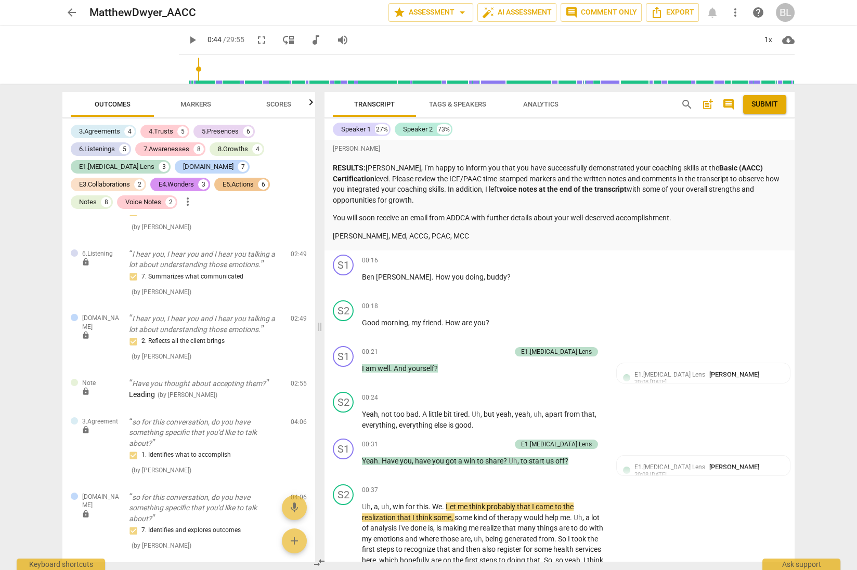
click at [765, 105] on span "Submit" at bounding box center [764, 104] width 27 height 10
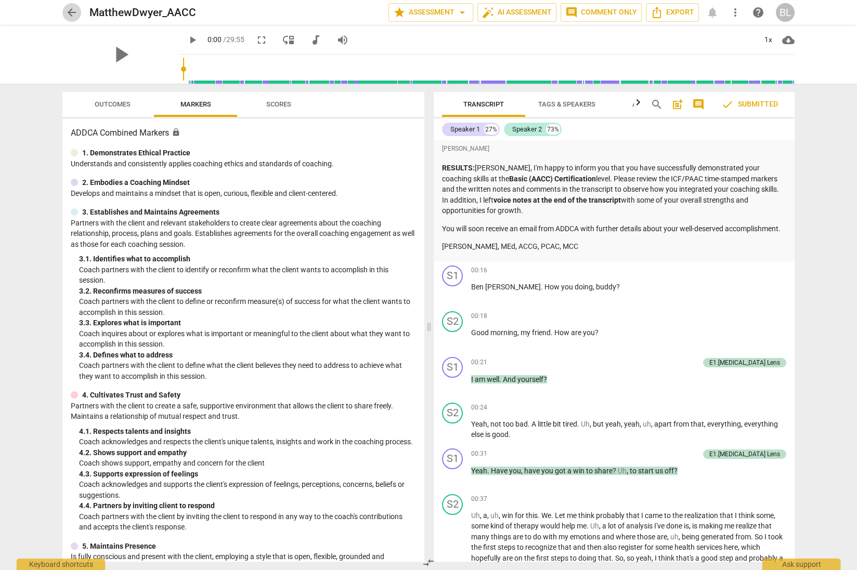
click at [72, 10] on span "arrow_back" at bounding box center [72, 12] width 12 height 12
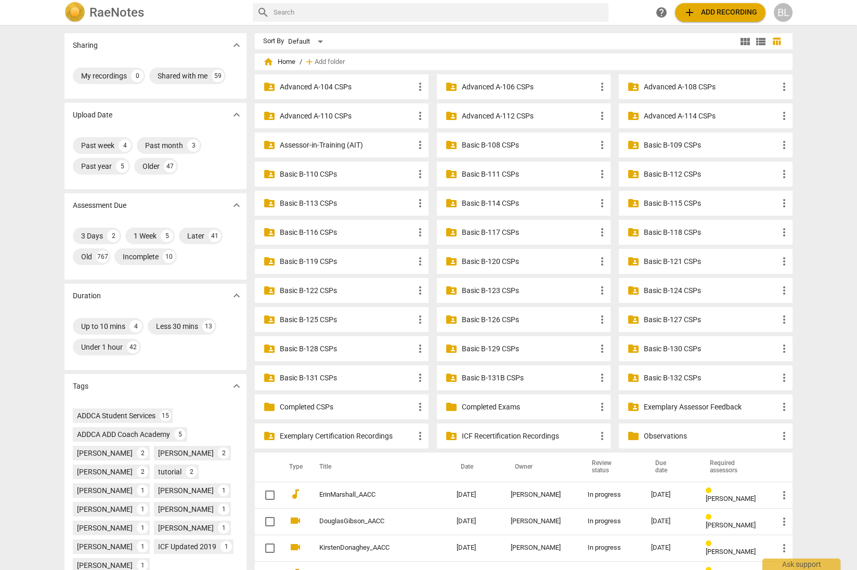
click at [311, 145] on p "Assessor-in-Training (AIT)" at bounding box center [347, 145] width 134 height 11
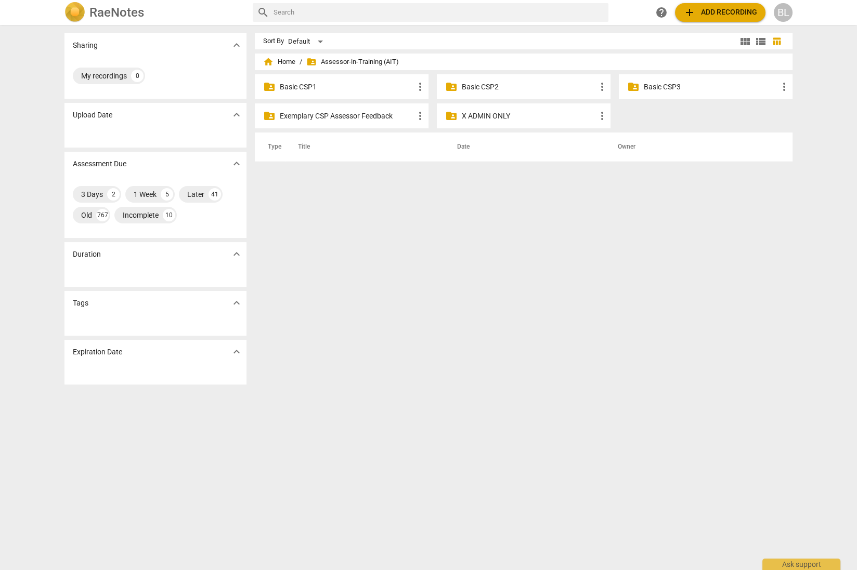
click at [479, 87] on p "Basic CSP2" at bounding box center [529, 87] width 134 height 11
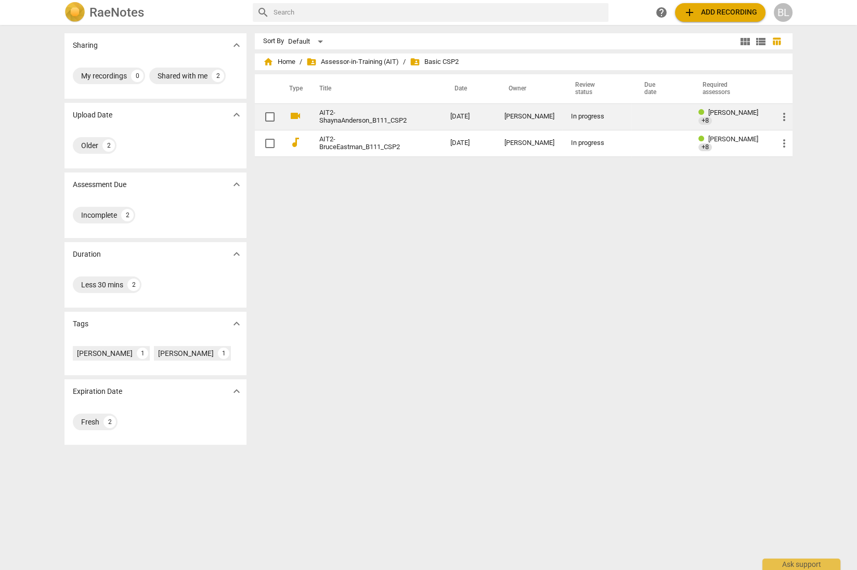
click at [730, 116] on span "[PERSON_NAME]" at bounding box center [733, 113] width 50 height 8
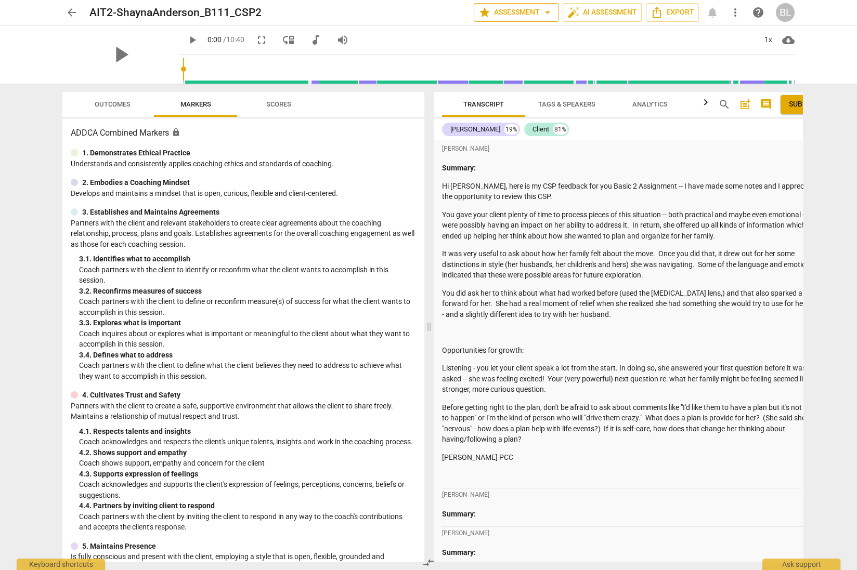
click at [516, 14] on span "star Assessment arrow_drop_down" at bounding box center [515, 12] width 75 height 12
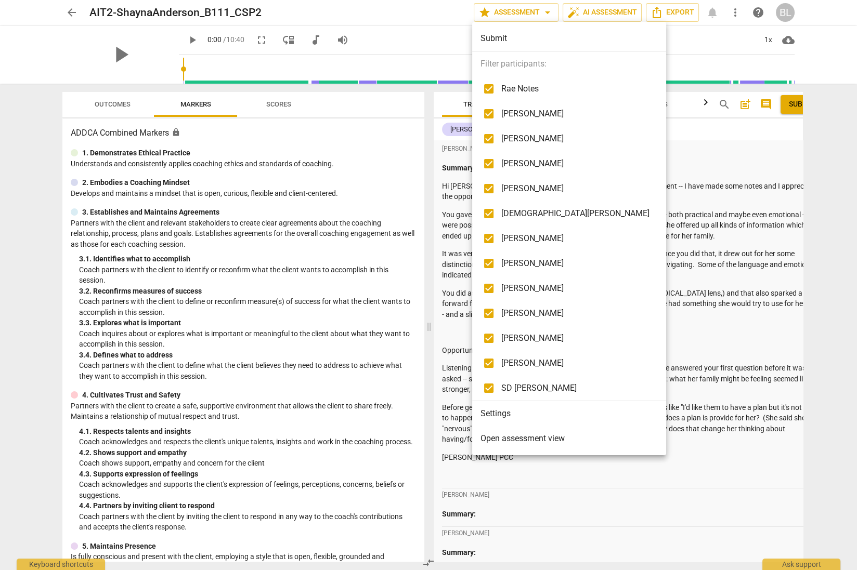
click at [519, 135] on span "[PERSON_NAME]" at bounding box center [575, 139] width 148 height 12
checkbox input "false"
click at [517, 160] on span "[PERSON_NAME]" at bounding box center [575, 164] width 148 height 12
checkbox input "false"
click at [520, 236] on span "[PERSON_NAME]" at bounding box center [575, 238] width 148 height 12
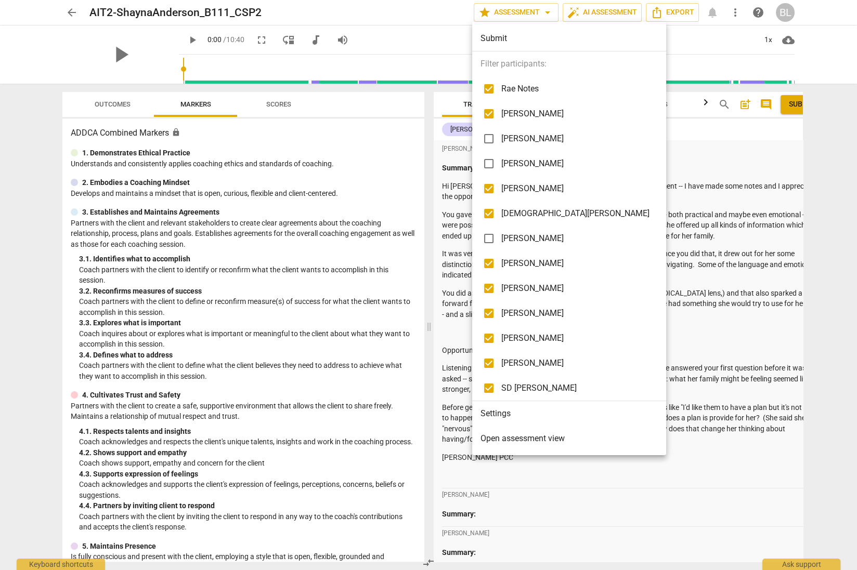
checkbox input "false"
click at [512, 261] on span "[PERSON_NAME]" at bounding box center [575, 263] width 148 height 12
checkbox input "false"
click at [514, 310] on span "[PERSON_NAME]" at bounding box center [575, 313] width 148 height 12
checkbox input "false"
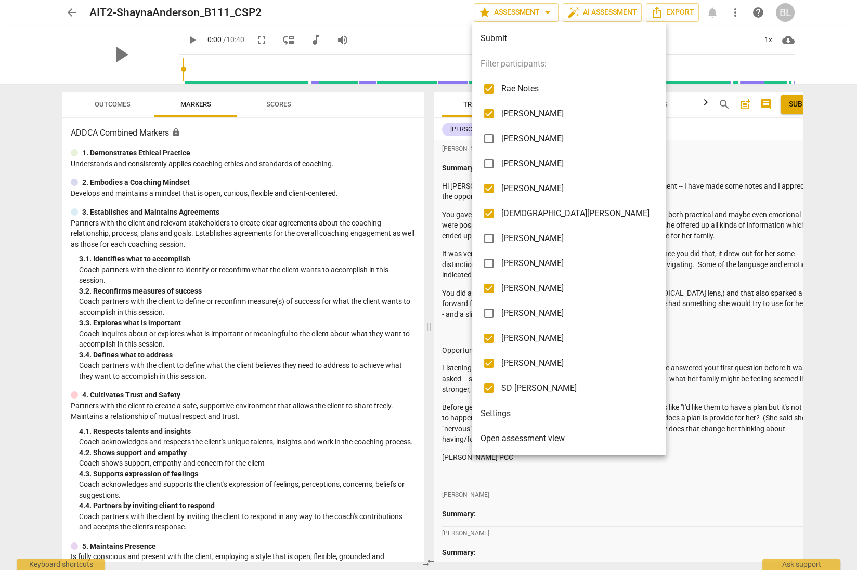
click at [519, 337] on span "[PERSON_NAME]" at bounding box center [575, 338] width 148 height 12
checkbox input "false"
click at [521, 362] on span "[PERSON_NAME]" at bounding box center [575, 363] width 148 height 12
checkbox input "false"
click at [513, 385] on span "SD [PERSON_NAME]" at bounding box center [575, 388] width 148 height 12
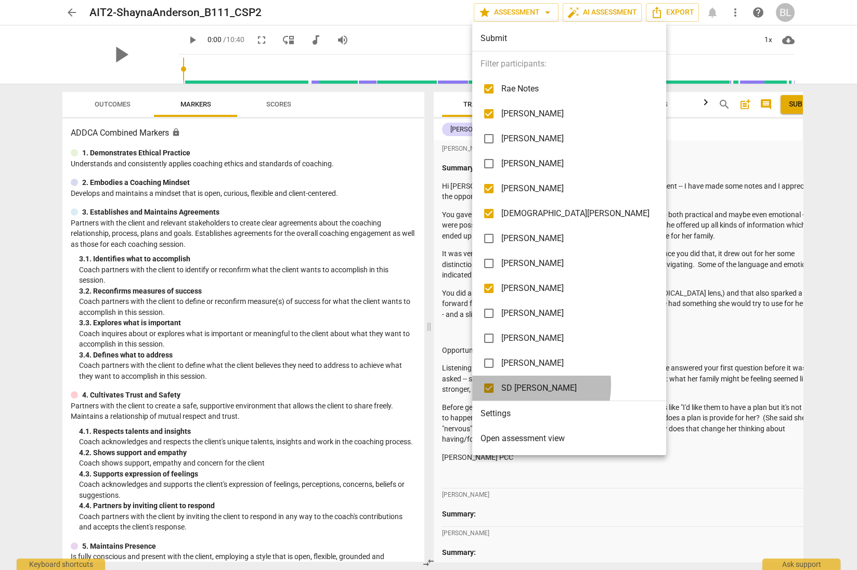
checkbox input "false"
click at [621, 298] on div at bounding box center [428, 285] width 857 height 570
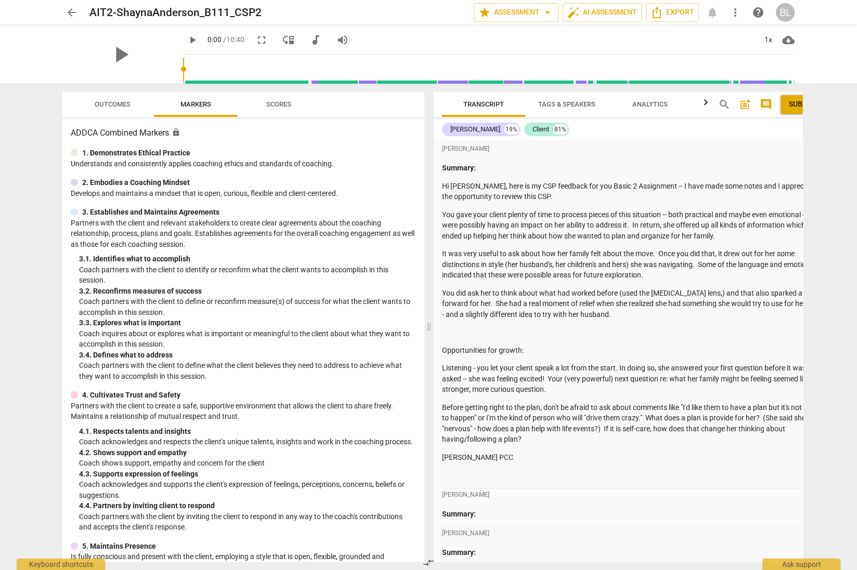
click at [749, 328] on p at bounding box center [633, 332] width 382 height 11
click at [743, 436] on p "Before getting right to the plan, don't be afraid to ask about comments like "I…" at bounding box center [633, 423] width 382 height 43
click at [699, 500] on div "[PERSON_NAME]" at bounding box center [633, 495] width 382 height 13
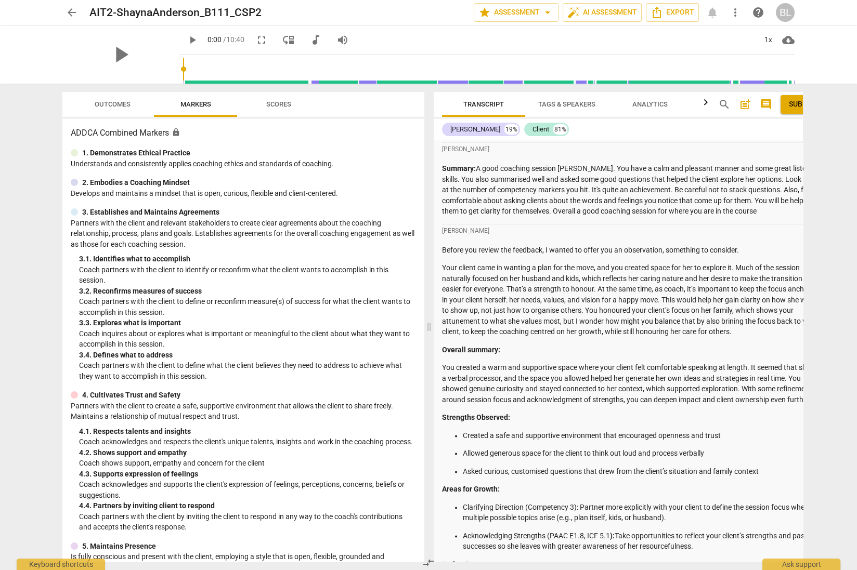
scroll to position [2133, 0]
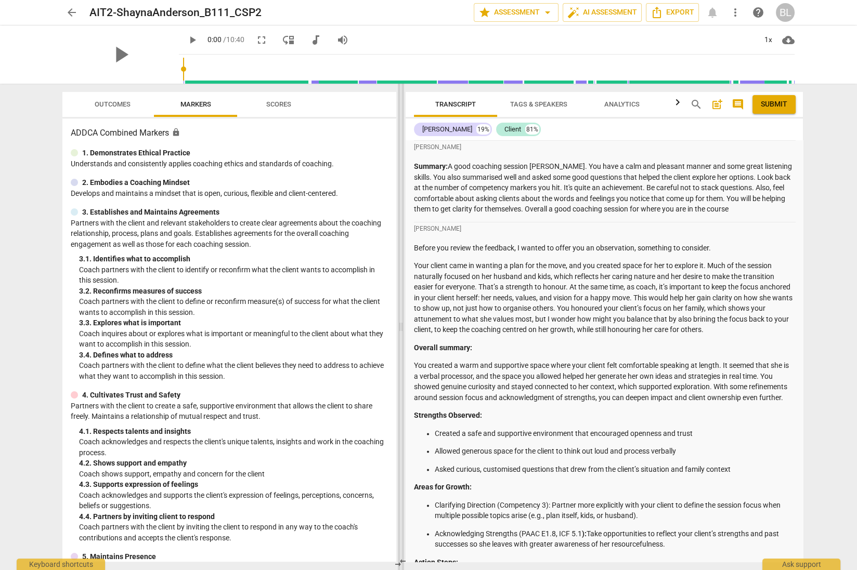
drag, startPoint x: 431, startPoint y: 330, endPoint x: 403, endPoint y: 339, distance: 29.4
click at [403, 339] on span at bounding box center [401, 327] width 6 height 487
click at [692, 403] on p "You created a warm and supportive space where your client felt comfortable spea…" at bounding box center [605, 381] width 382 height 43
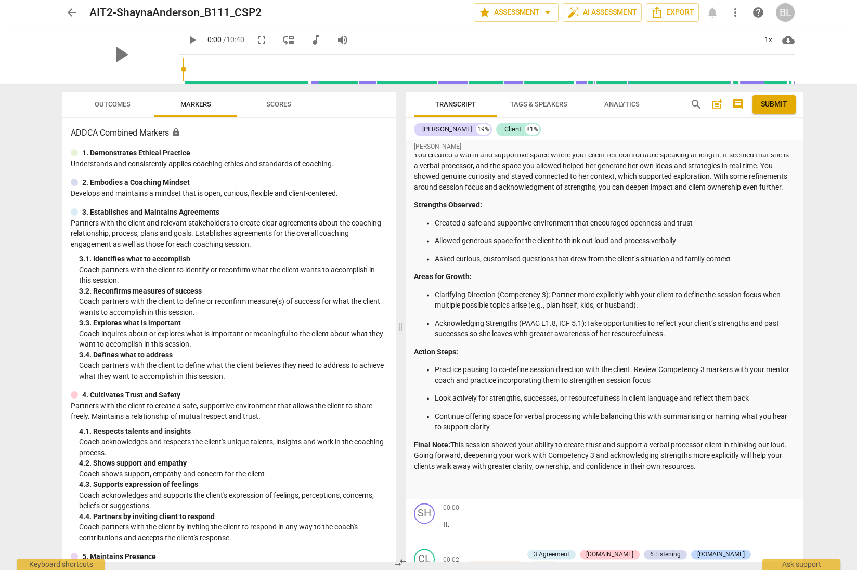
scroll to position [2374, 0]
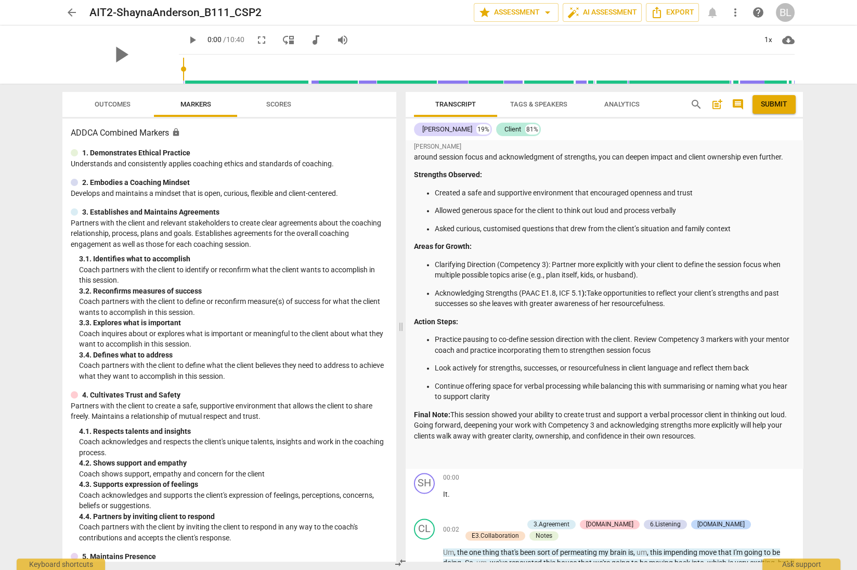
click at [70, 12] on span "arrow_back" at bounding box center [72, 12] width 12 height 12
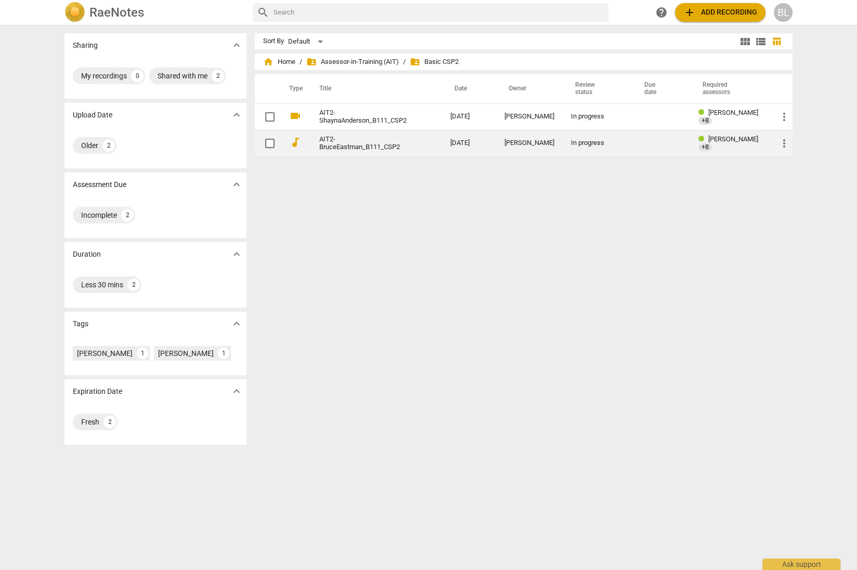
click at [592, 144] on div "In progress" at bounding box center [597, 143] width 52 height 8
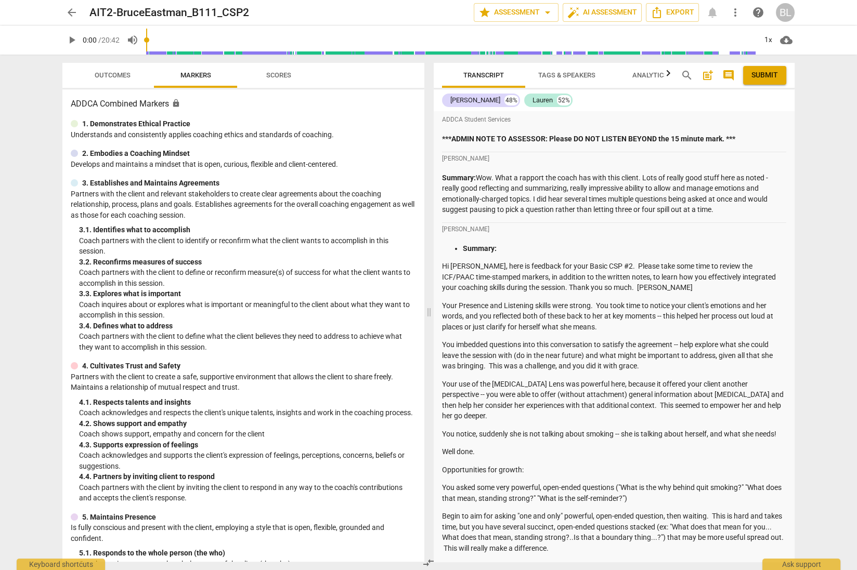
click at [667, 242] on div "[PERSON_NAME] Summary: Hi [PERSON_NAME], here is feedback for your Basic CSP #2…" at bounding box center [614, 406] width 344 height 367
click at [659, 283] on p "Hi [PERSON_NAME], here is feedback for your Basic CSP #2. Please take some time…" at bounding box center [614, 277] width 344 height 32
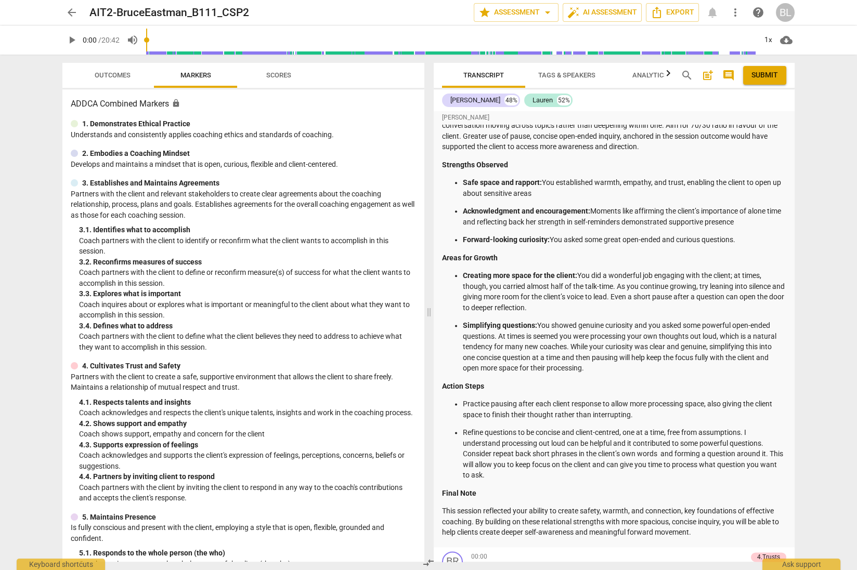
scroll to position [2254, 0]
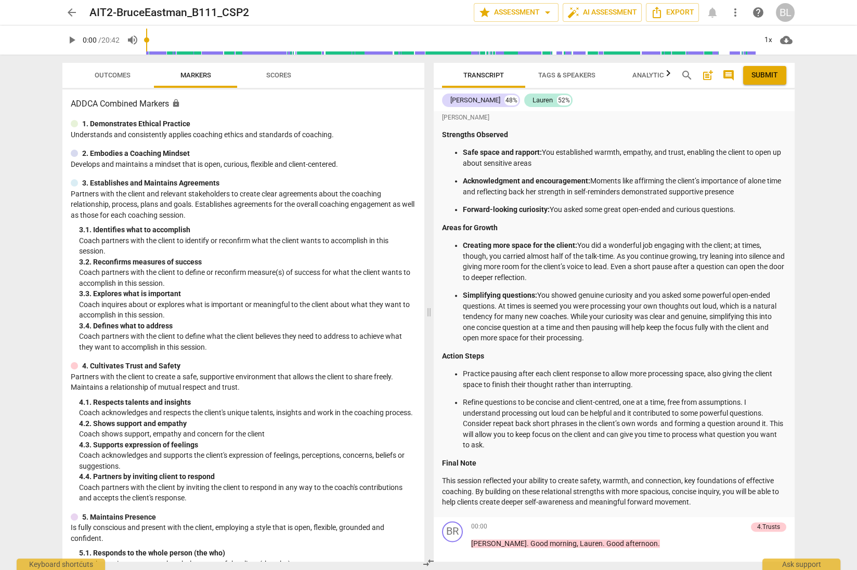
click at [71, 11] on span "arrow_back" at bounding box center [72, 12] width 12 height 12
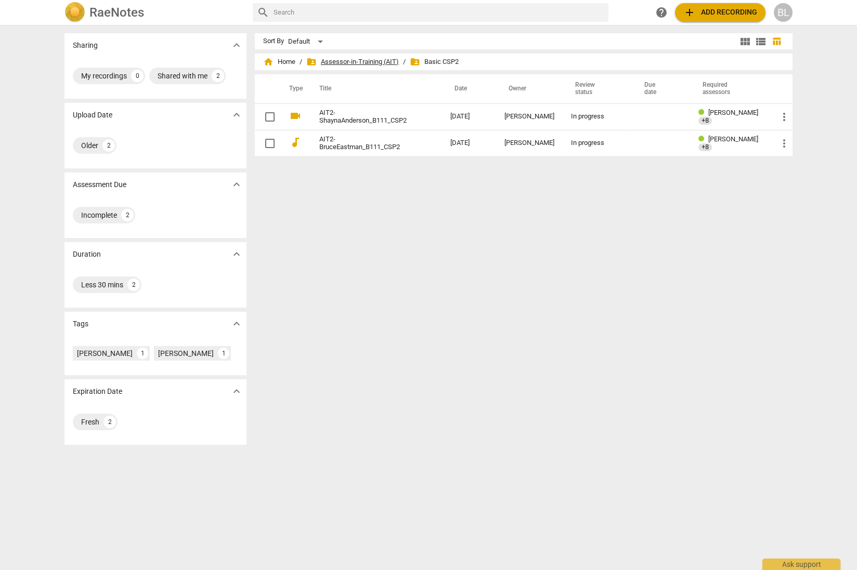
click at [376, 61] on span "folder_shared Assessor-in-Training (AIT)" at bounding box center [352, 62] width 93 height 10
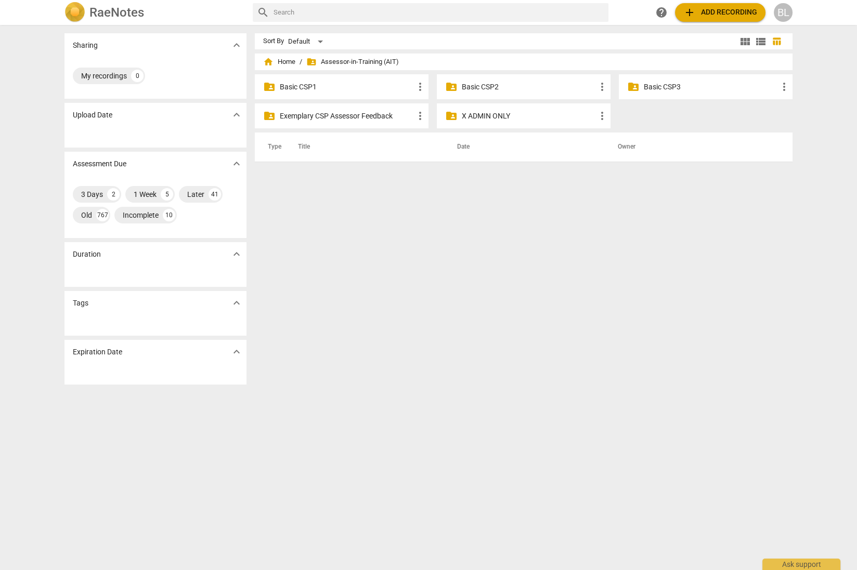
click at [301, 85] on p "Basic CSP1" at bounding box center [347, 87] width 134 height 11
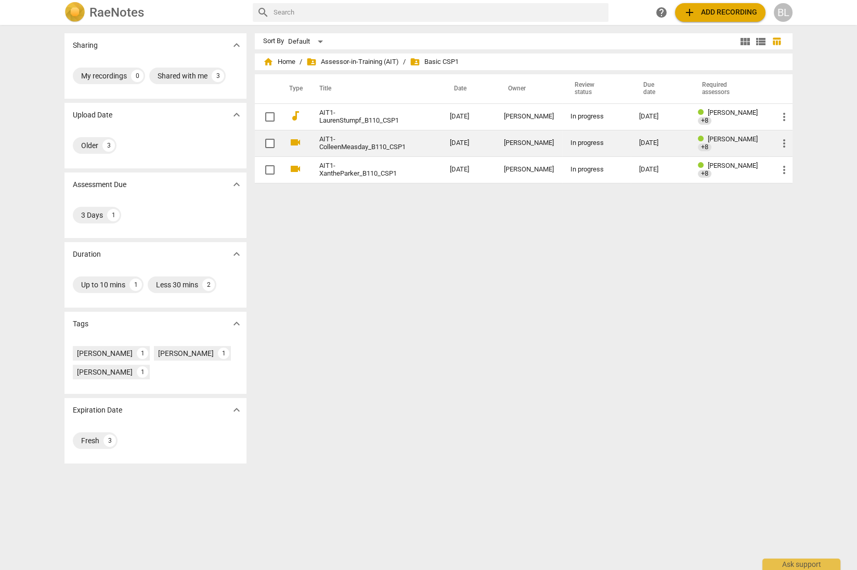
click at [517, 139] on div "[PERSON_NAME]" at bounding box center [529, 143] width 50 height 8
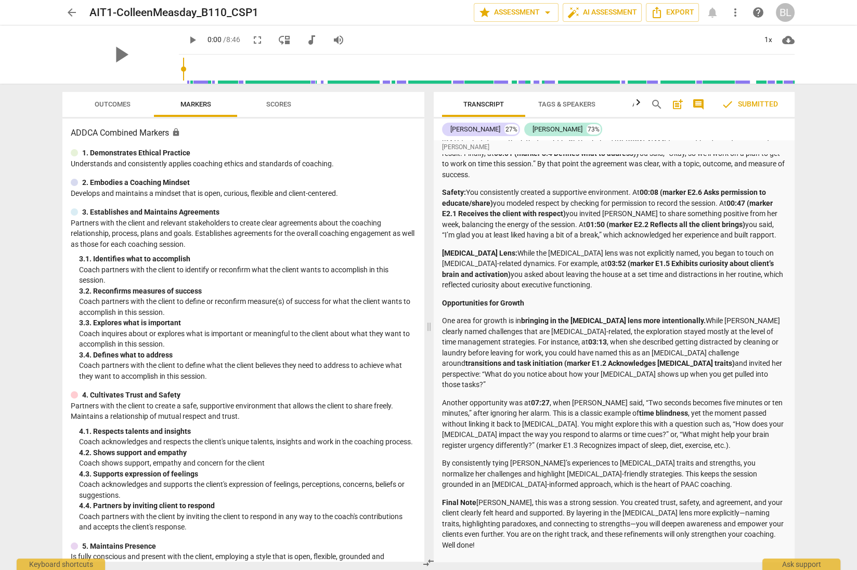
scroll to position [3281, 0]
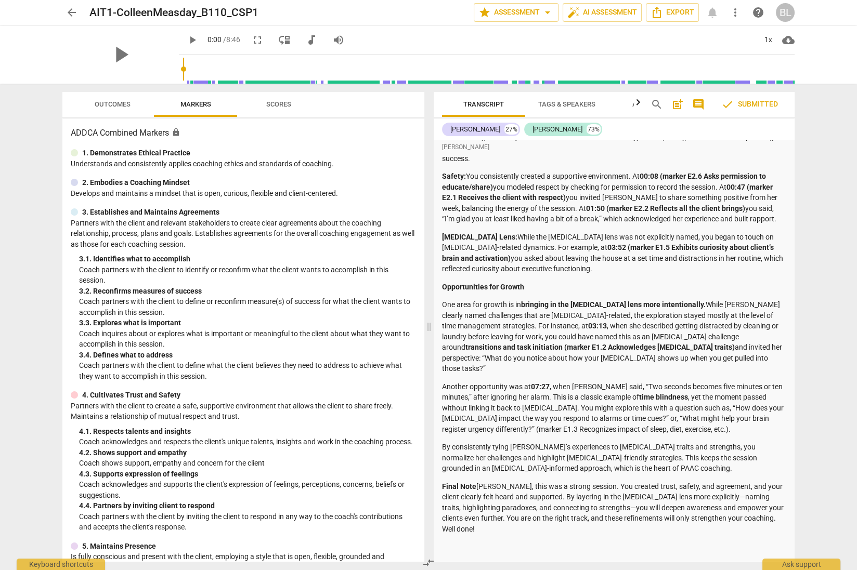
click at [71, 12] on span "arrow_back" at bounding box center [72, 12] width 12 height 12
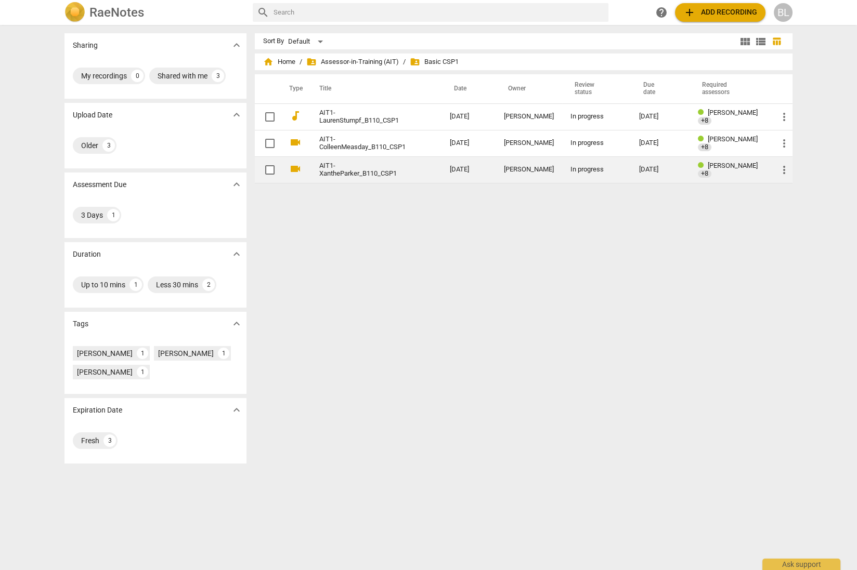
click at [722, 166] on span "[PERSON_NAME]" at bounding box center [733, 166] width 50 height 8
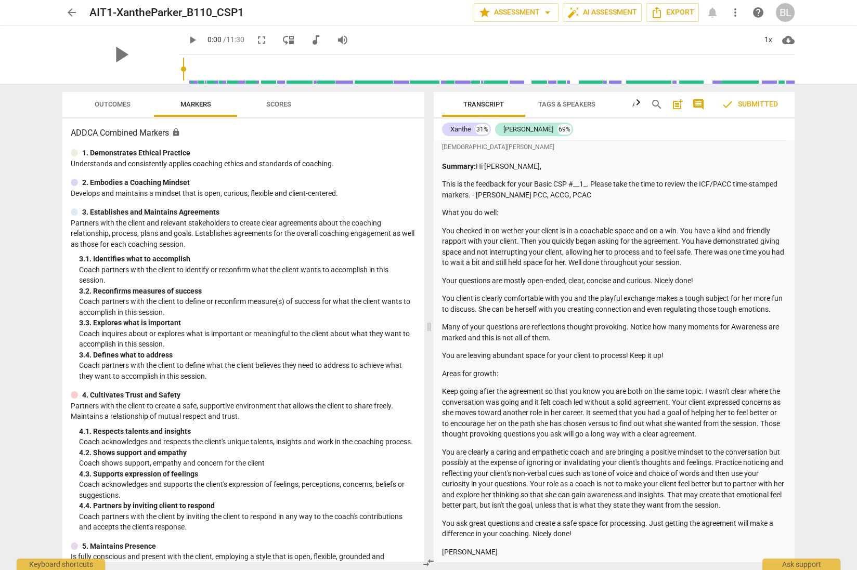
scroll to position [1306, 0]
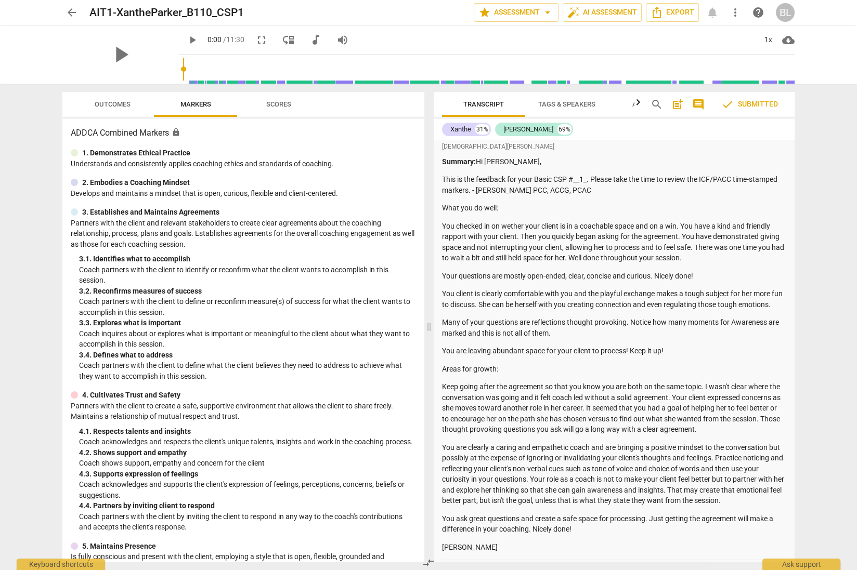
click at [829, 198] on div "arrow_back AIT1-XantheParker_B110_CSP1 edit star Assessment arrow_drop_down aut…" at bounding box center [428, 285] width 857 height 570
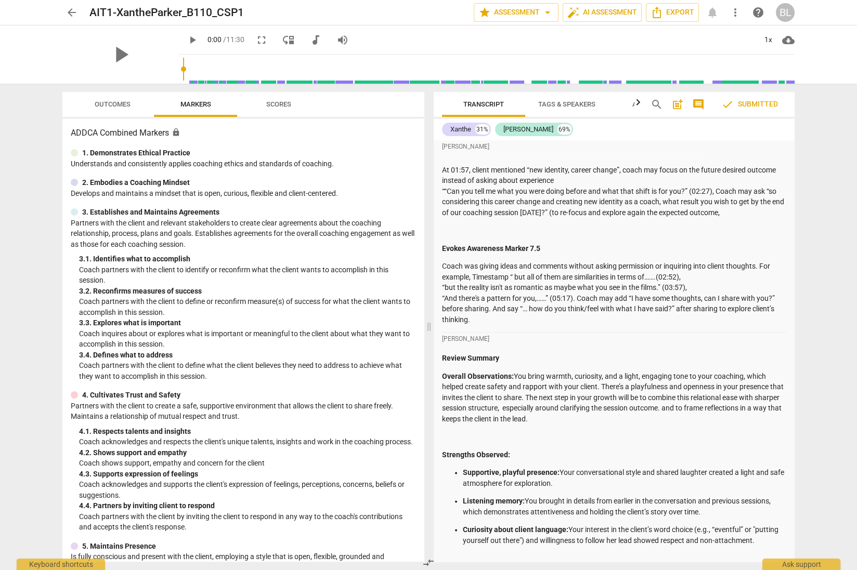
scroll to position [2321, 0]
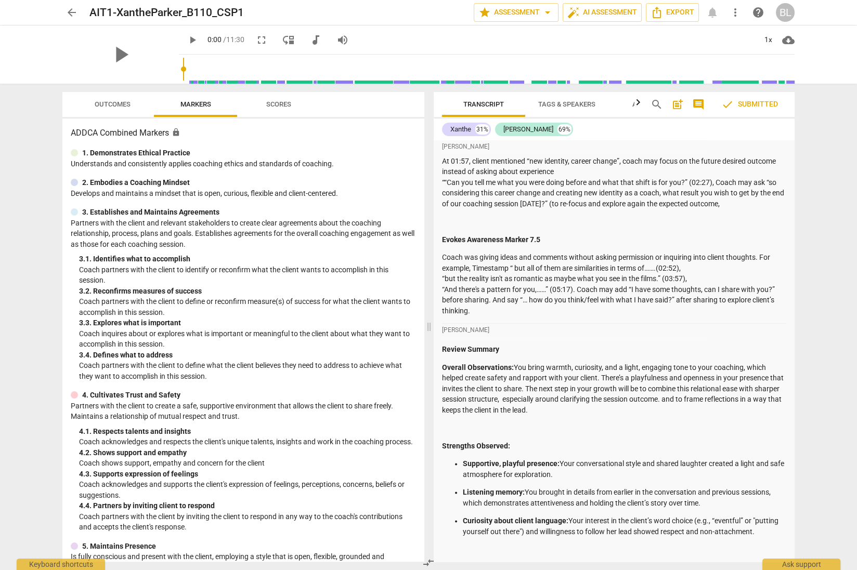
click at [798, 300] on div "Transcript Tags & Speakers Analytics search post_add comment check Submitted [P…" at bounding box center [615, 327] width 373 height 487
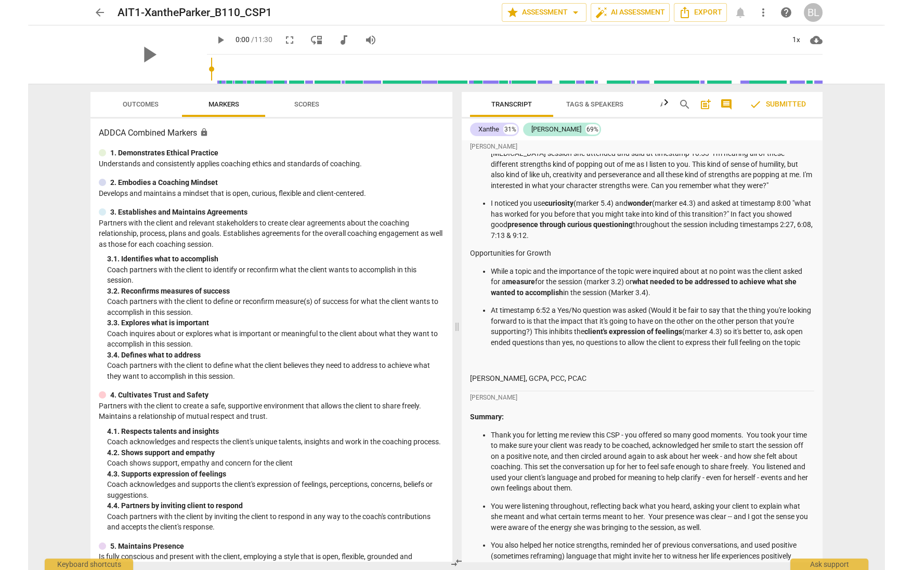
scroll to position [0, 0]
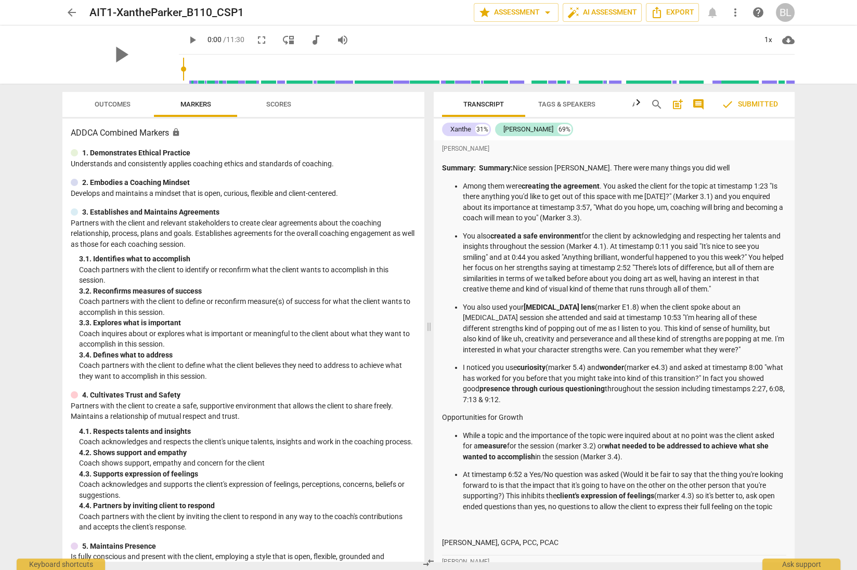
click at [69, 14] on span "arrow_back" at bounding box center [72, 12] width 12 height 12
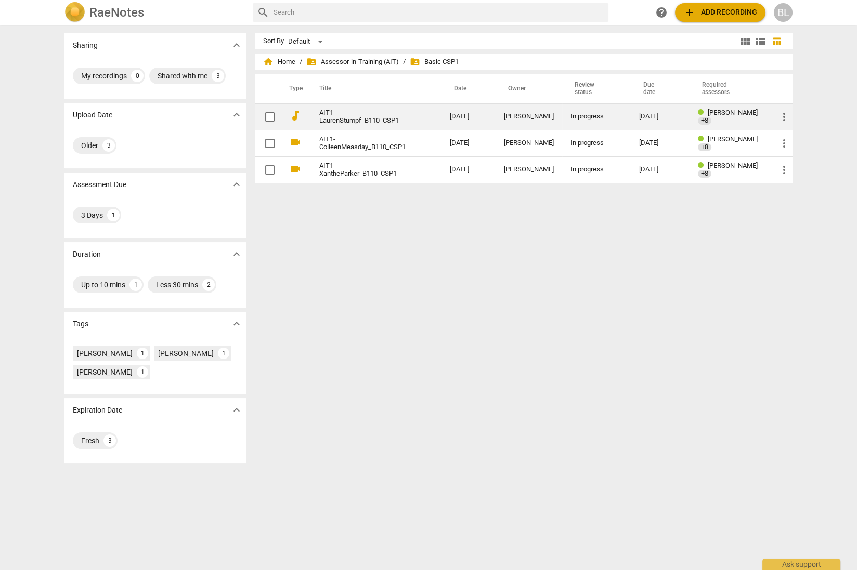
click at [647, 115] on div "[DATE]" at bounding box center [660, 117] width 42 height 8
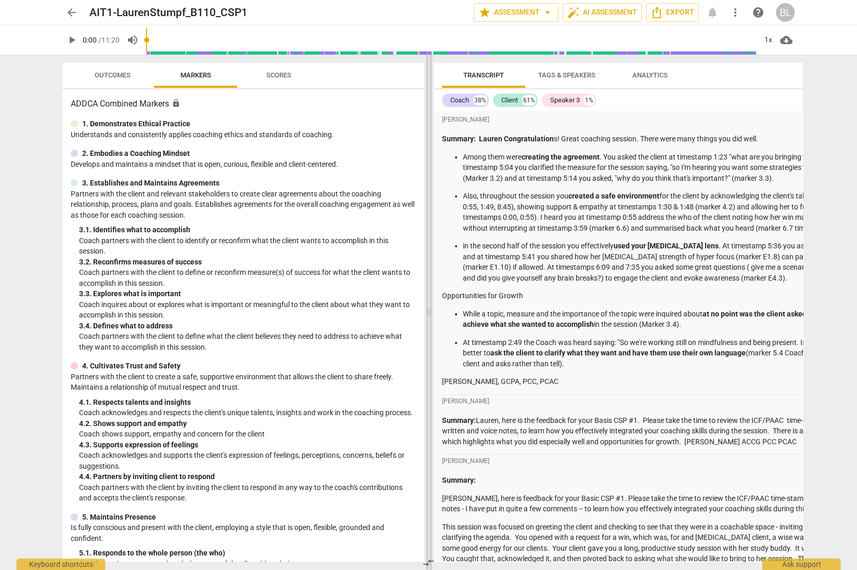
click at [430, 312] on span at bounding box center [429, 313] width 6 height 516
click at [427, 313] on span at bounding box center [429, 313] width 6 height 516
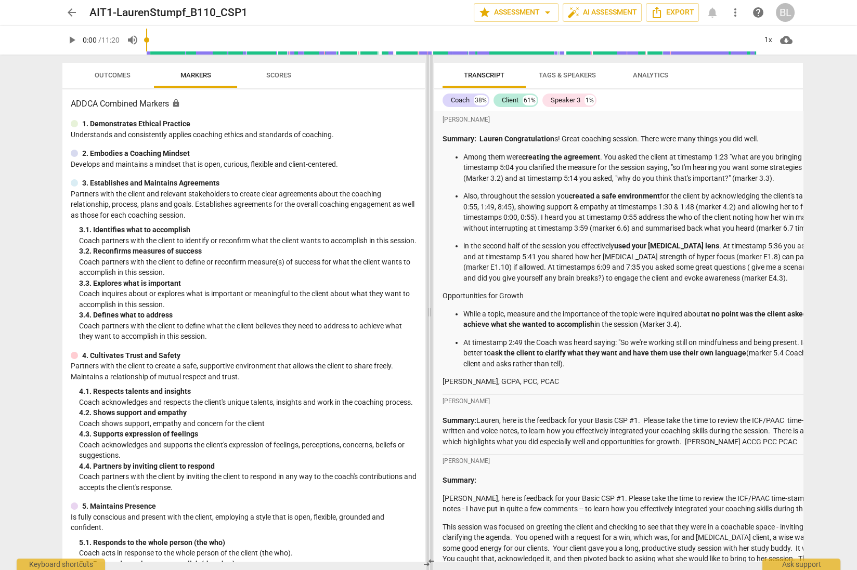
click at [428, 312] on span at bounding box center [429, 313] width 6 height 516
click at [403, 306] on p "Coach inquires about or explores what is important or meaningful to the client …" at bounding box center [248, 299] width 338 height 21
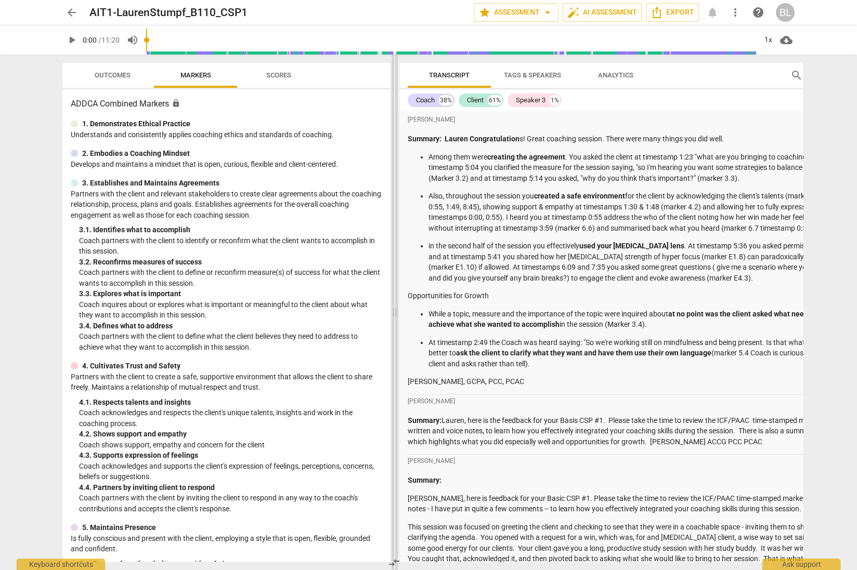
drag, startPoint x: 432, startPoint y: 311, endPoint x: 397, endPoint y: 324, distance: 37.7
click at [397, 324] on span at bounding box center [394, 313] width 6 height 516
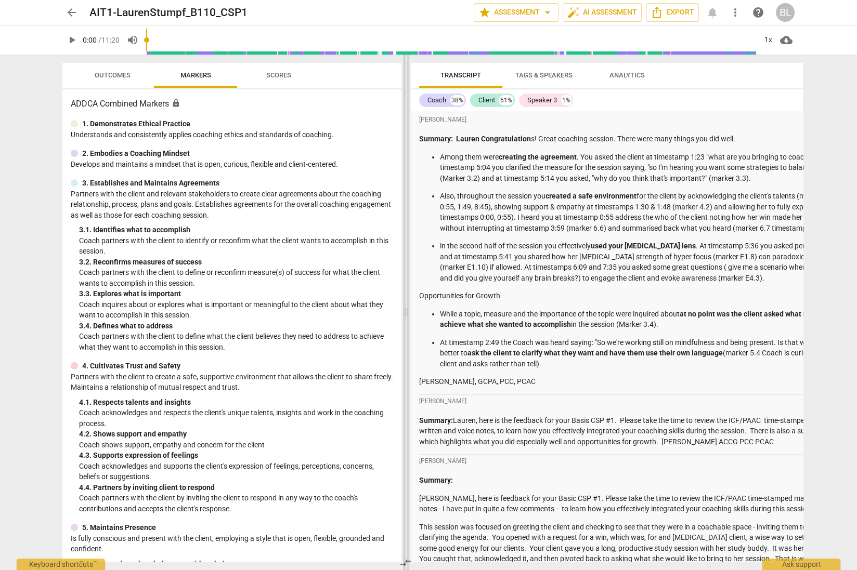
drag, startPoint x: 397, startPoint y: 315, endPoint x: 408, endPoint y: 346, distance: 33.2
click at [408, 346] on span at bounding box center [406, 313] width 6 height 516
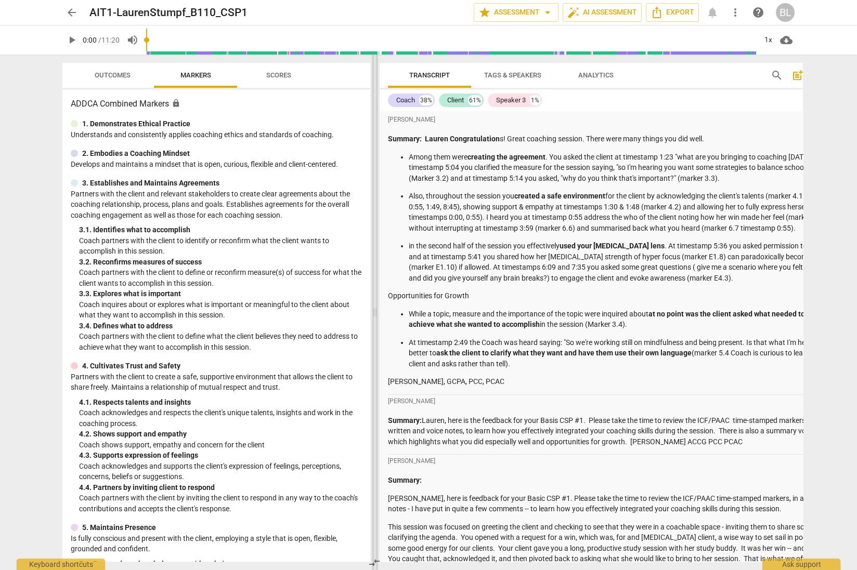
drag, startPoint x: 405, startPoint y: 312, endPoint x: 374, endPoint y: 309, distance: 31.3
click at [374, 309] on span at bounding box center [375, 313] width 6 height 516
click at [801, 352] on p "At timestamp 2:49 the Coach was heard saying: "So we're working still on mindfu…" at bounding box center [642, 353] width 467 height 32
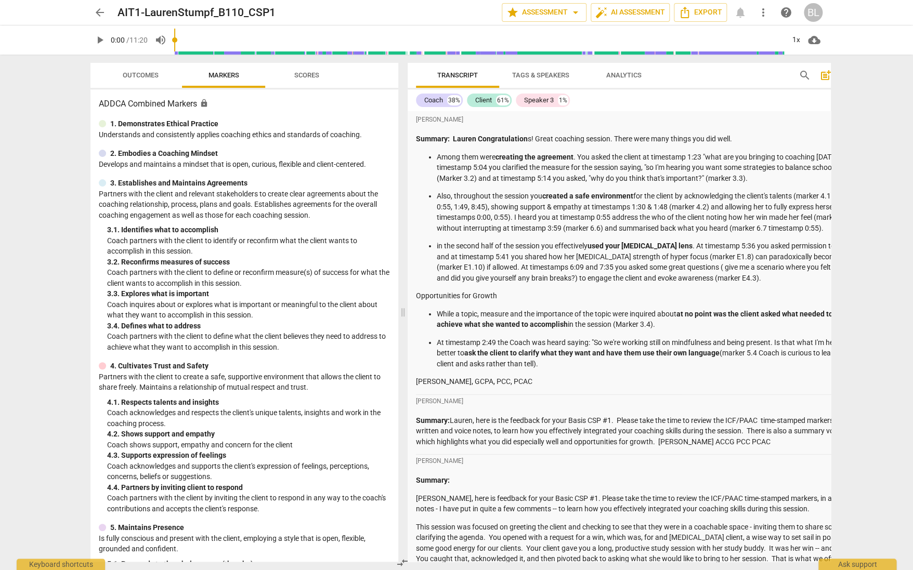
click at [832, 329] on div "arrow_back AIT1-LaurenStumpf_B110_CSP1 edit star Assessment arrow_drop_down aut…" at bounding box center [456, 285] width 913 height 570
click at [832, 328] on div "arrow_back AIT1-LaurenStumpf_B110_CSP1 edit star Assessment arrow_drop_down aut…" at bounding box center [456, 285] width 913 height 570
click at [404, 316] on span at bounding box center [403, 313] width 6 height 516
click at [403, 313] on span at bounding box center [403, 313] width 6 height 516
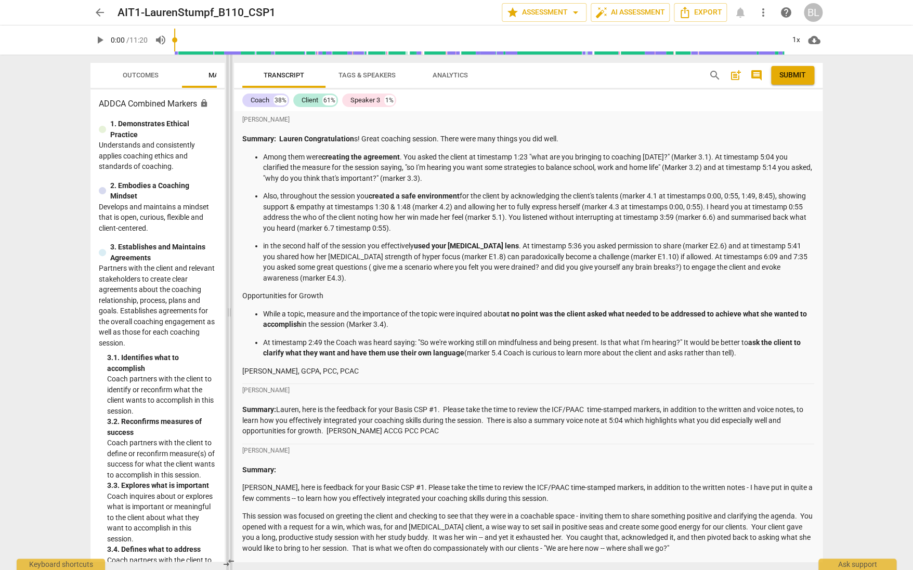
drag, startPoint x: 403, startPoint y: 313, endPoint x: 229, endPoint y: 318, distance: 174.2
click at [229, 318] on span at bounding box center [229, 313] width 6 height 516
click at [101, 9] on span "arrow_back" at bounding box center [100, 12] width 12 height 12
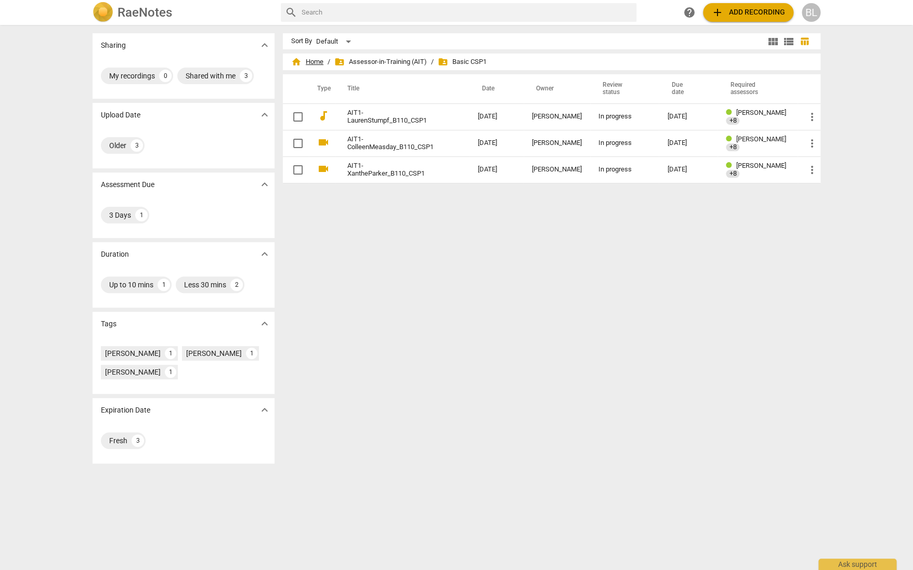
click at [304, 61] on span "home Home" at bounding box center [307, 62] width 32 height 10
